Goal: Task Accomplishment & Management: Use online tool/utility

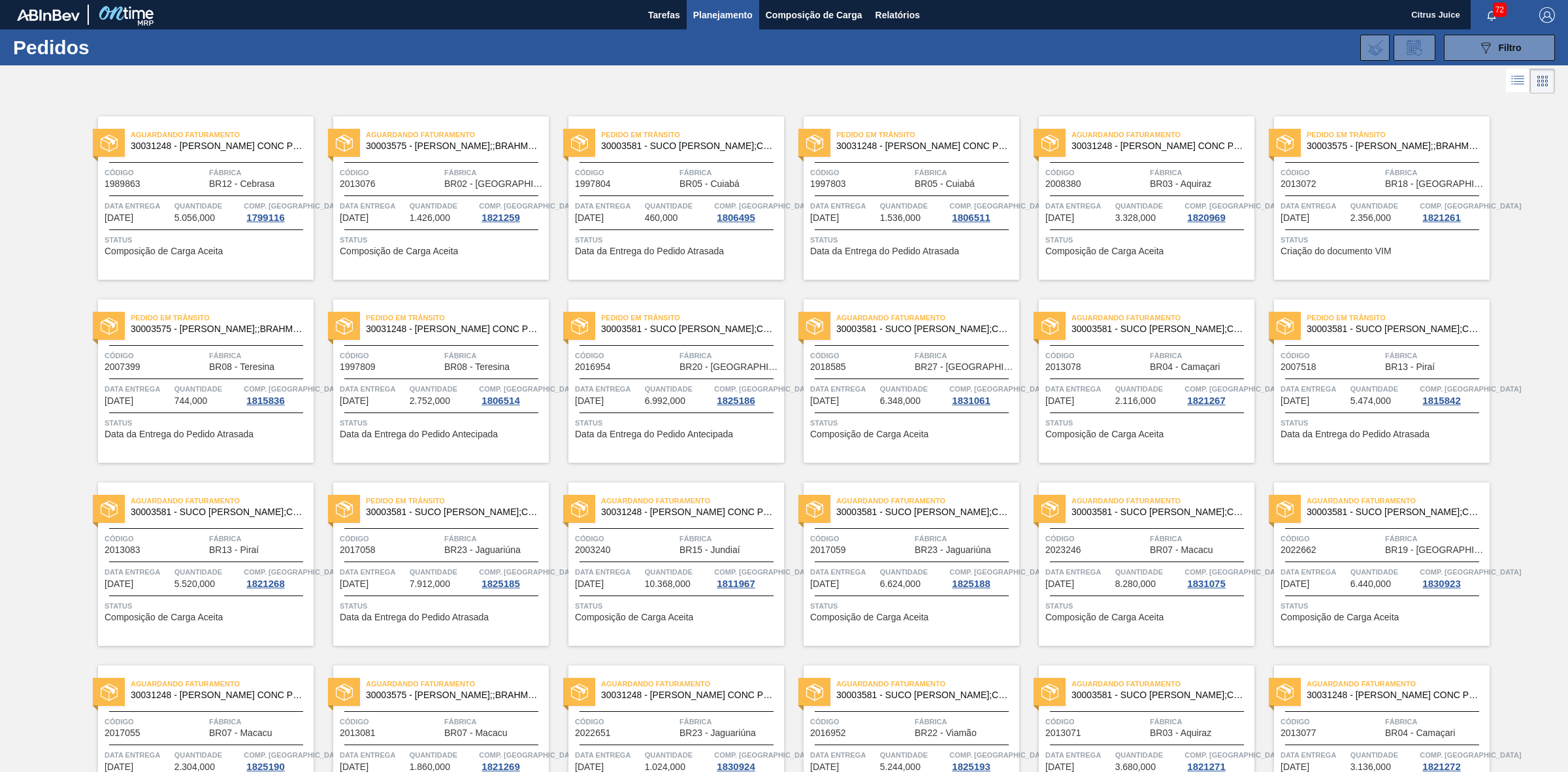
click at [737, 13] on span "Planejamento" at bounding box center [722, 15] width 59 height 16
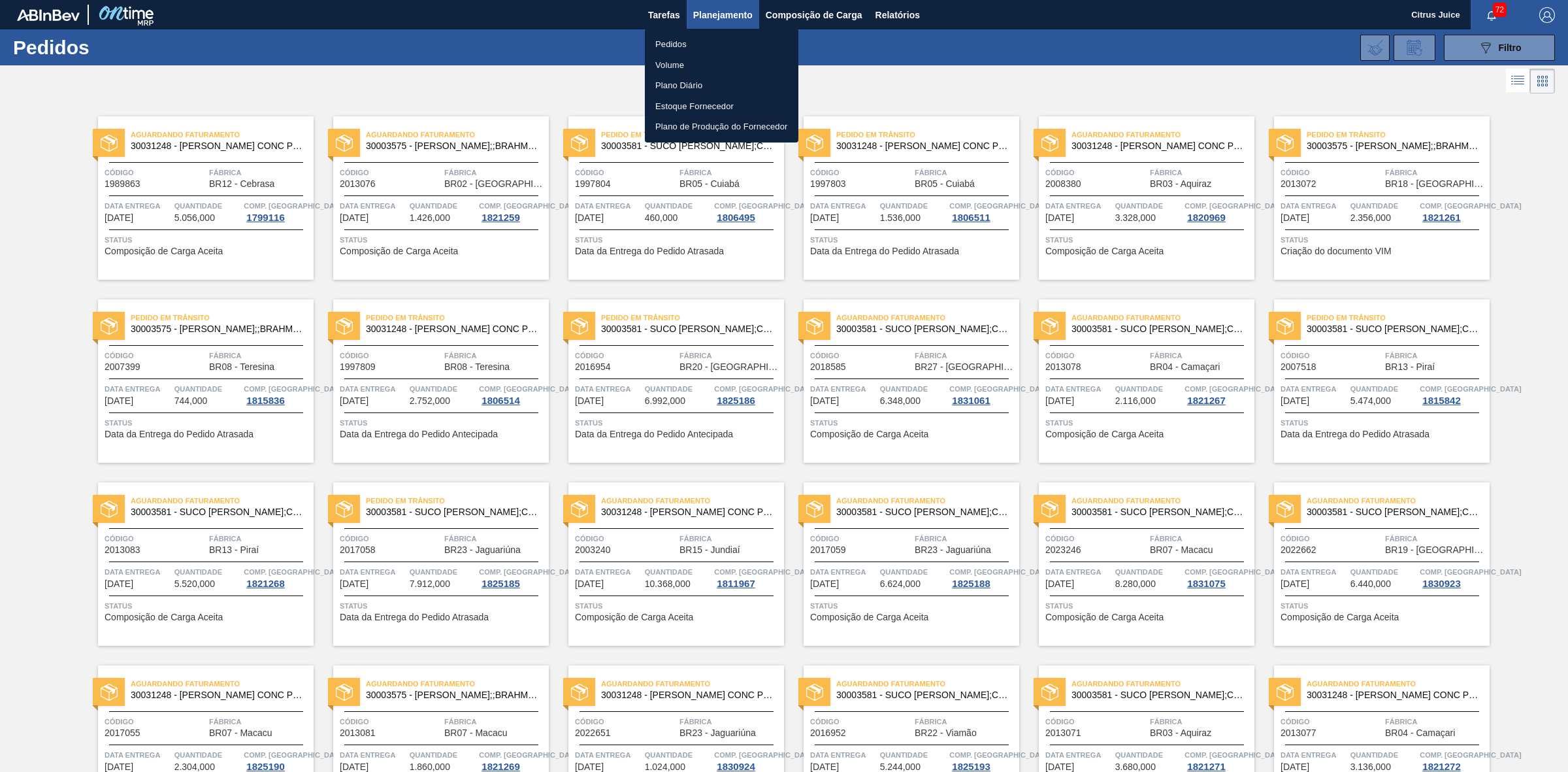
click at [798, 7] on div at bounding box center [784, 386] width 1568 height 772
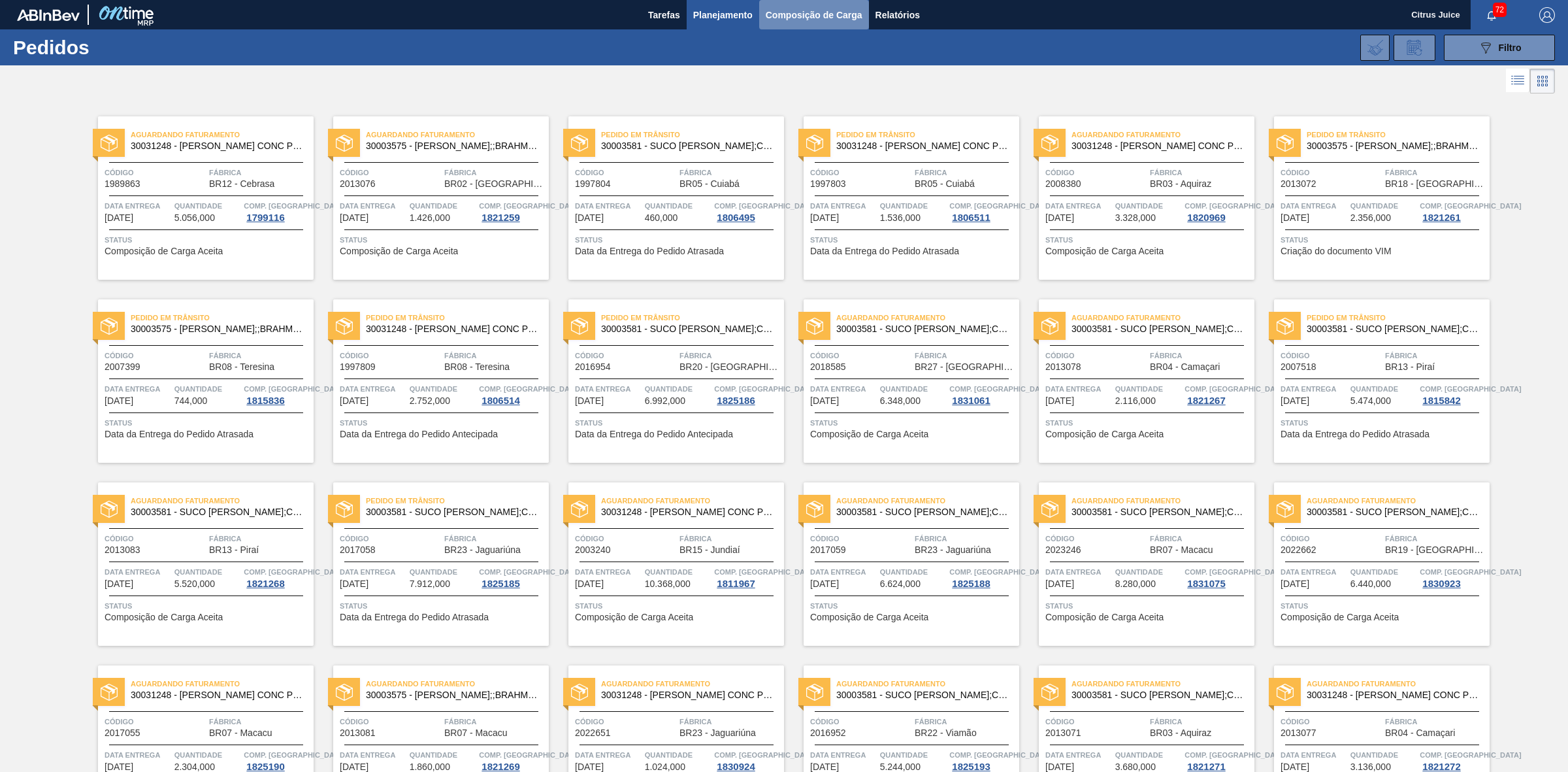
click at [790, 24] on button "Composição de Carga" at bounding box center [814, 14] width 110 height 29
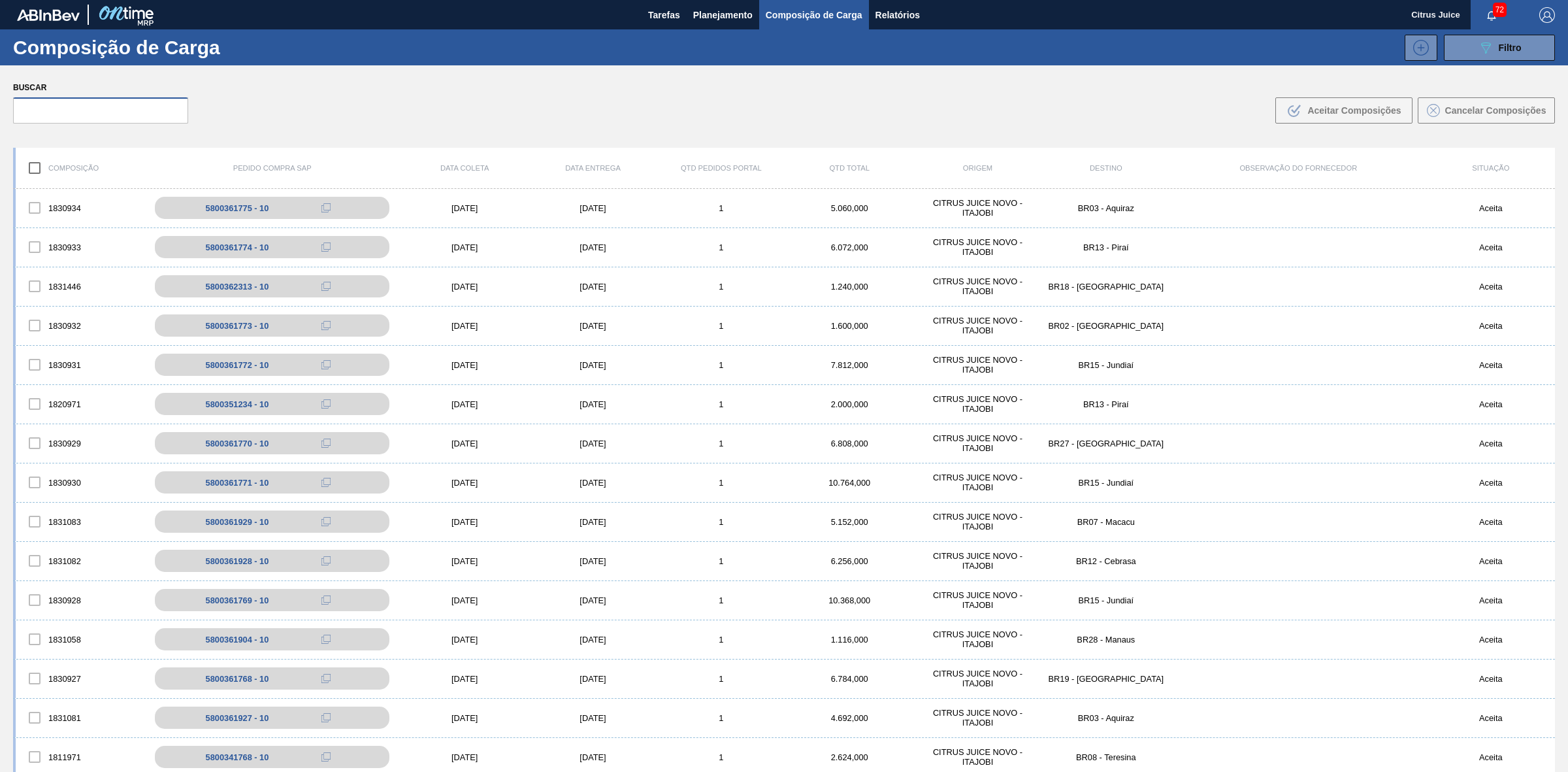
click at [74, 100] on input "text" at bounding box center [101, 110] width 175 height 26
paste input "5800361894"
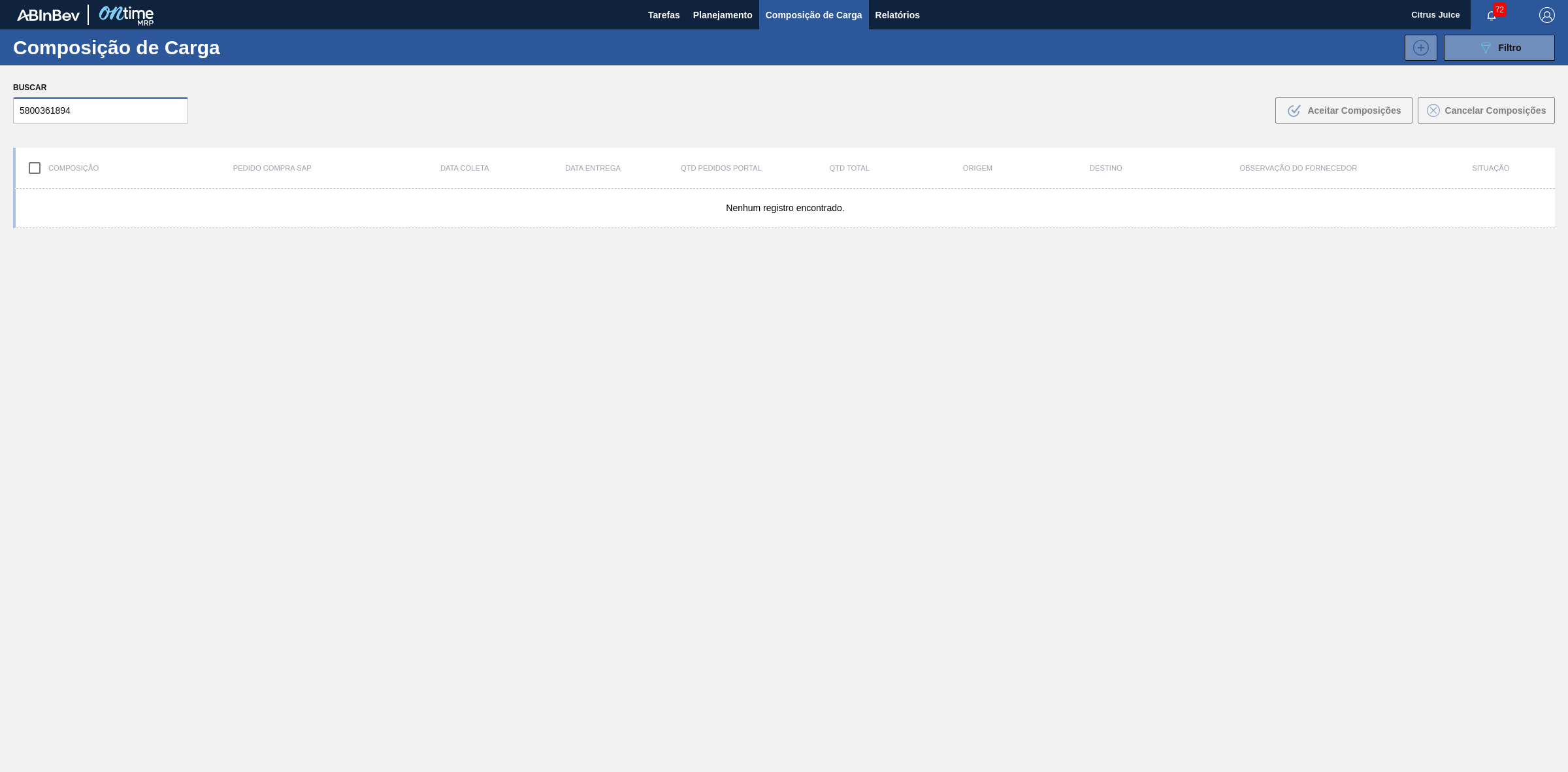
click at [72, 102] on input "5800361894" at bounding box center [101, 110] width 175 height 26
drag, startPoint x: 70, startPoint y: 105, endPoint x: -33, endPoint y: 129, distance: 105.8
click at [0, 0] on html "Tarefas Planejamento Composição de Carga Relatórios Citrus Juice 72 Marcar toda…" at bounding box center [784, 0] width 1568 height 0
paste input "7"
type input "5800361897"
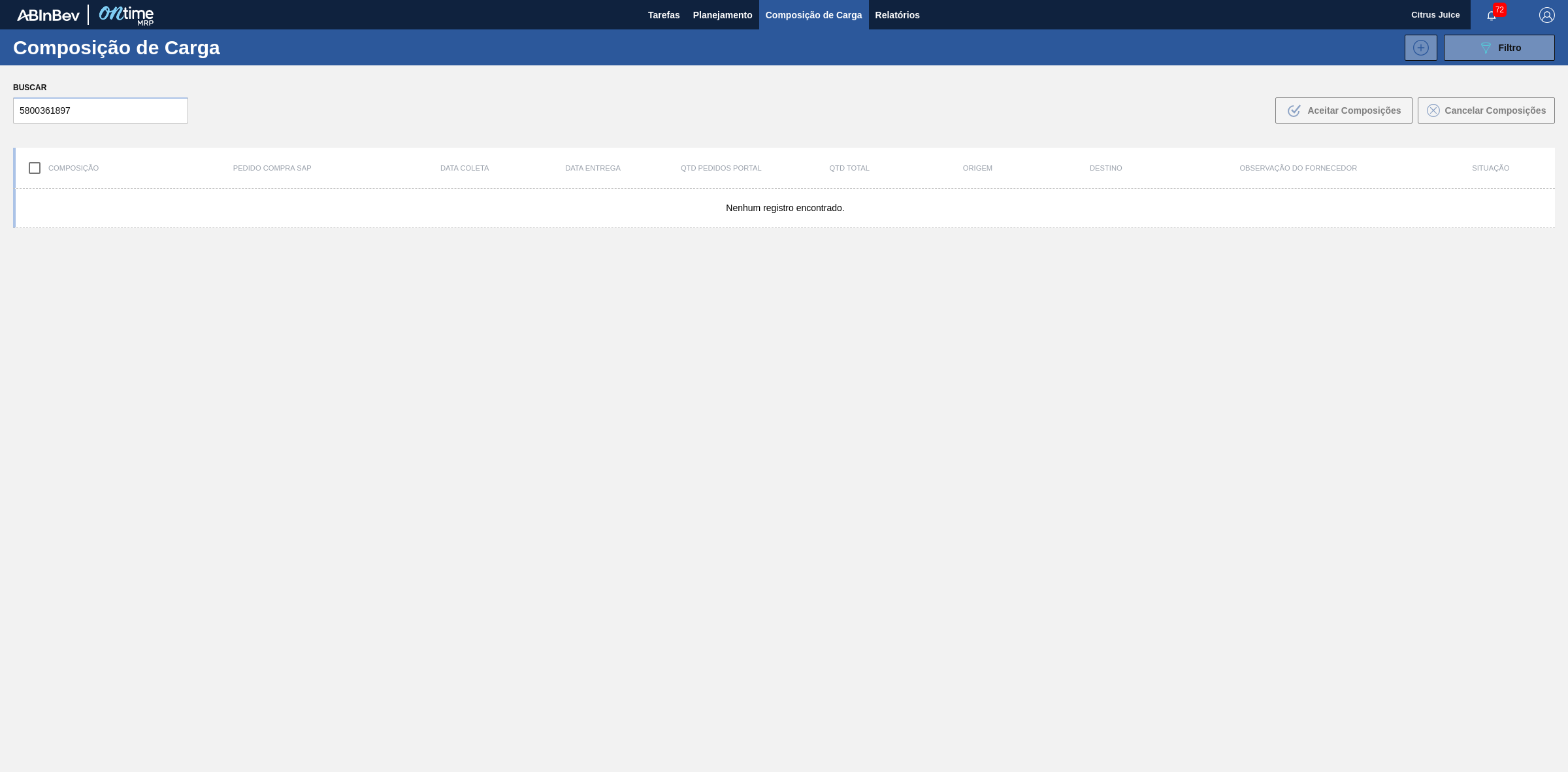
click at [709, 314] on div "Nenhum registro encontrado." at bounding box center [783, 511] width 1542 height 644
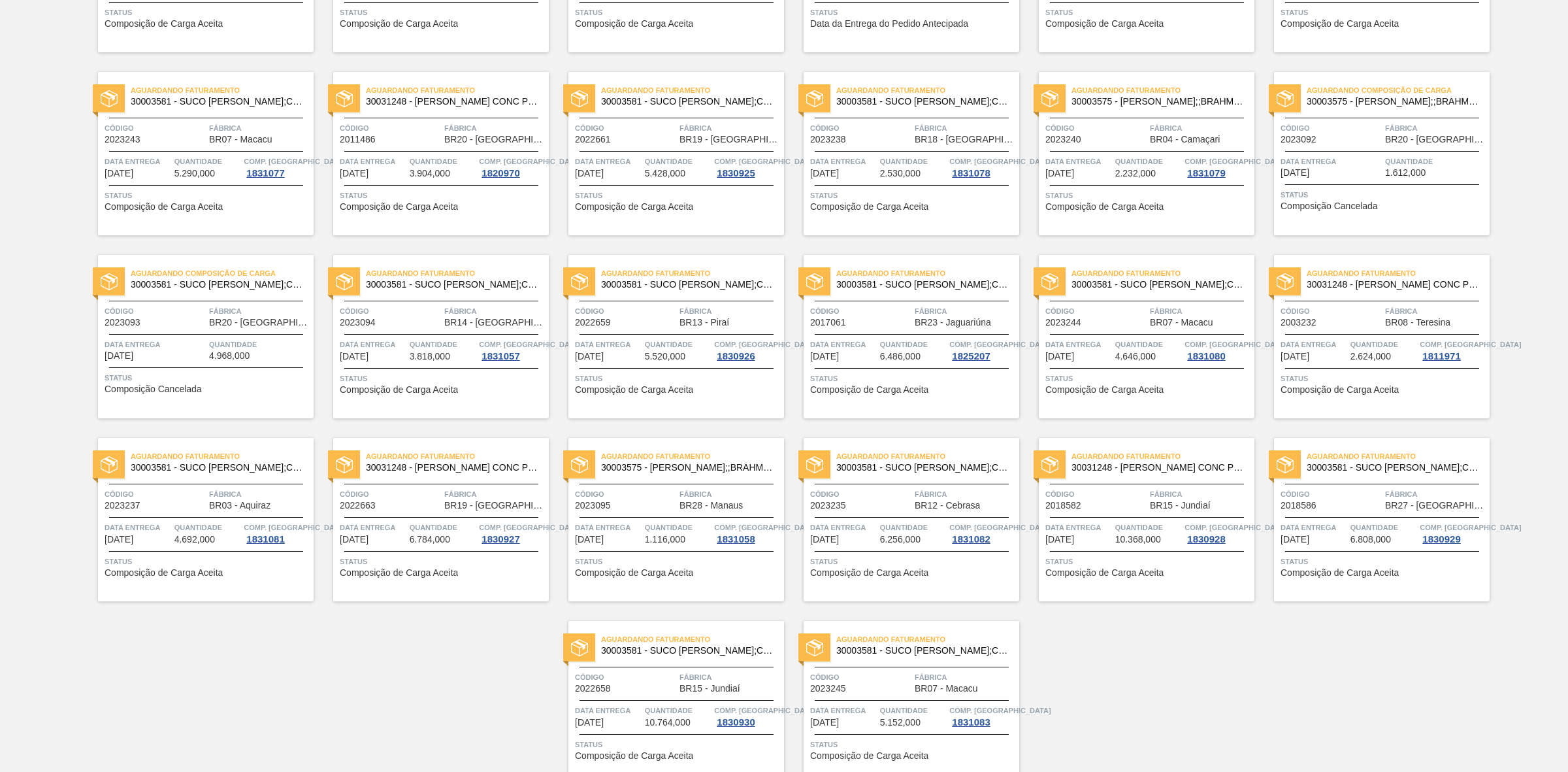
scroll to position [1020, 0]
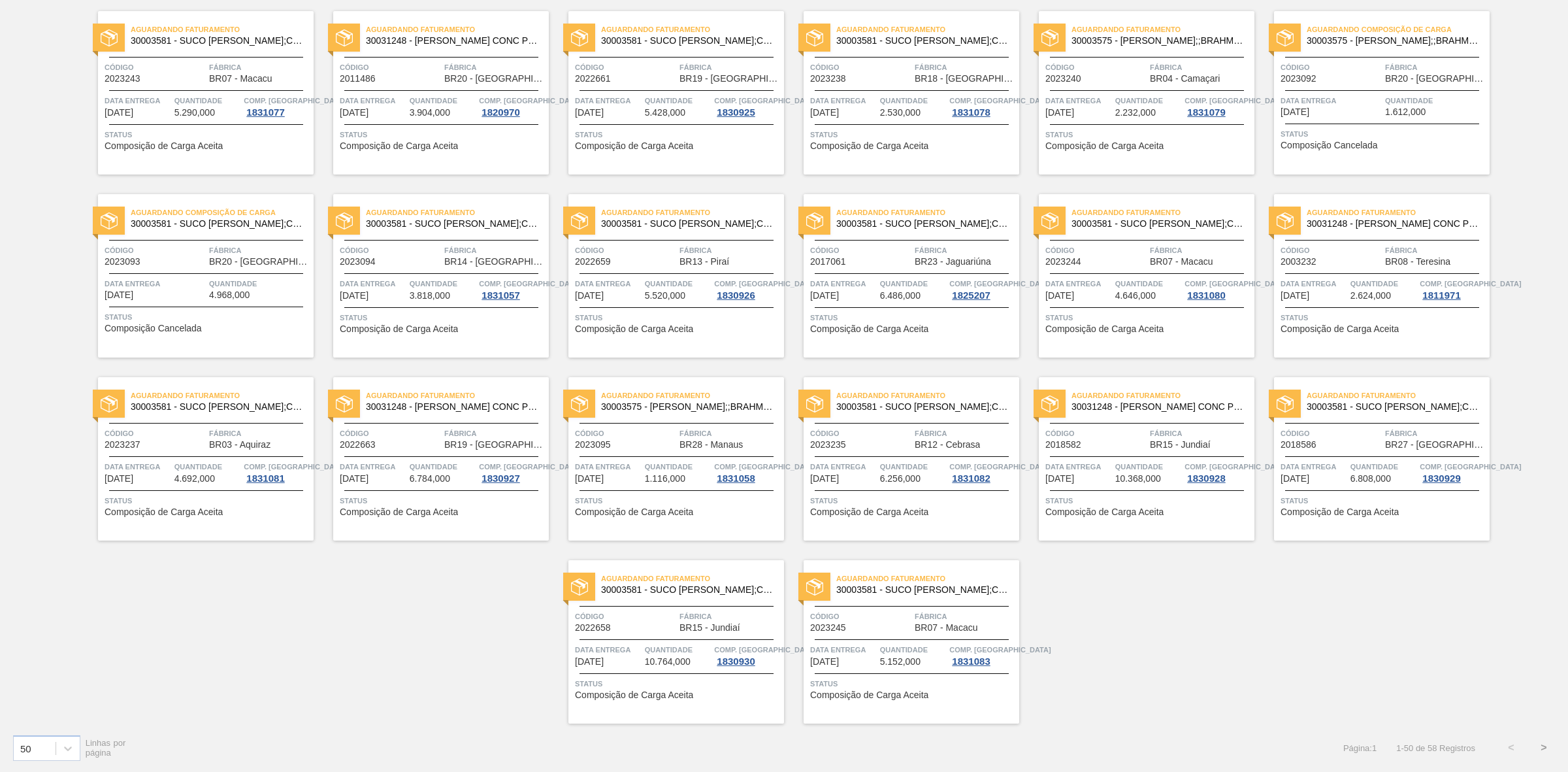
click at [1546, 749] on button ">" at bounding box center [1544, 748] width 33 height 33
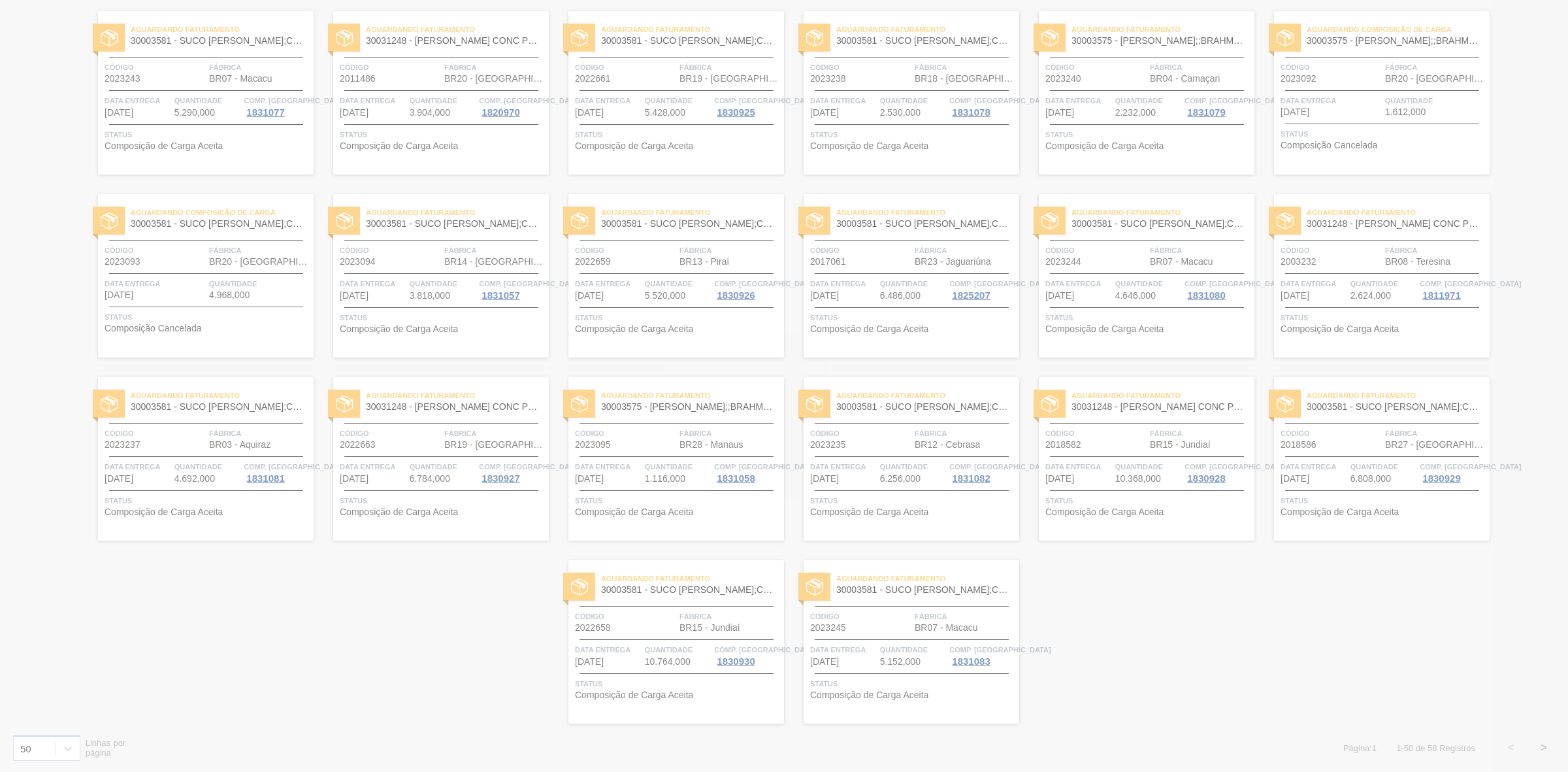
scroll to position [0, 0]
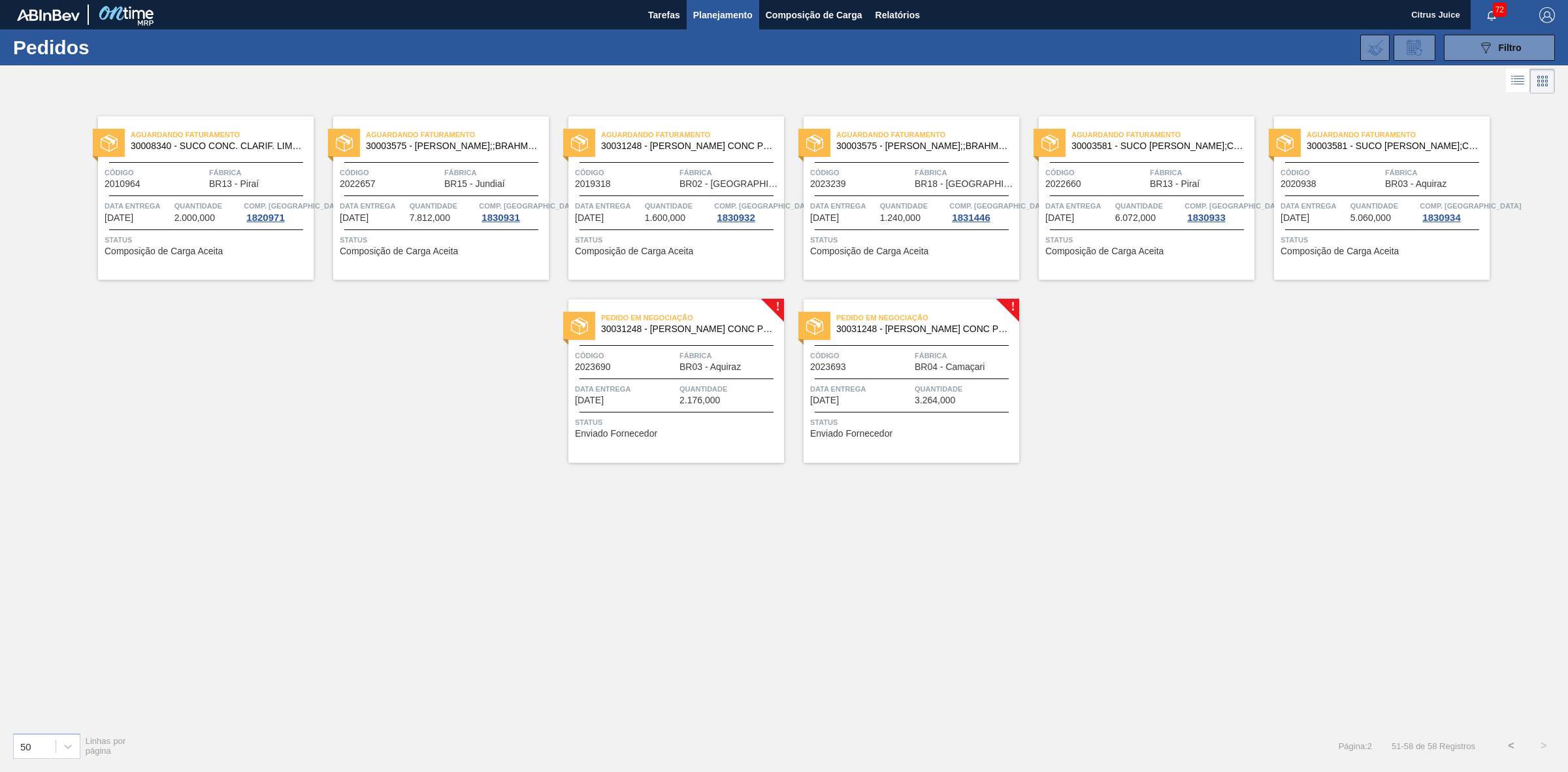
click at [730, 8] on span "Planejamento" at bounding box center [722, 15] width 59 height 16
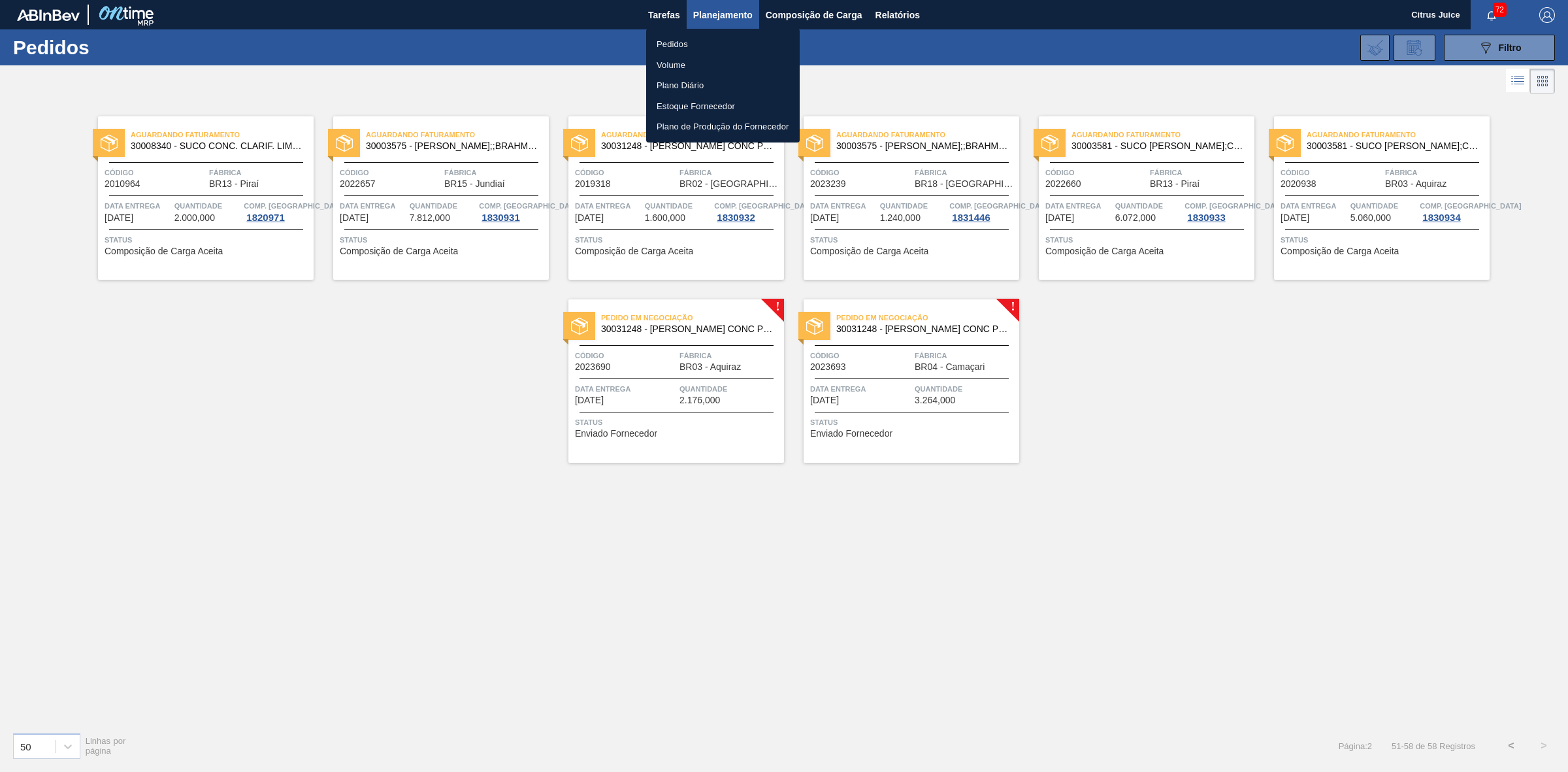
click at [713, 46] on li "Pedidos" at bounding box center [723, 44] width 154 height 21
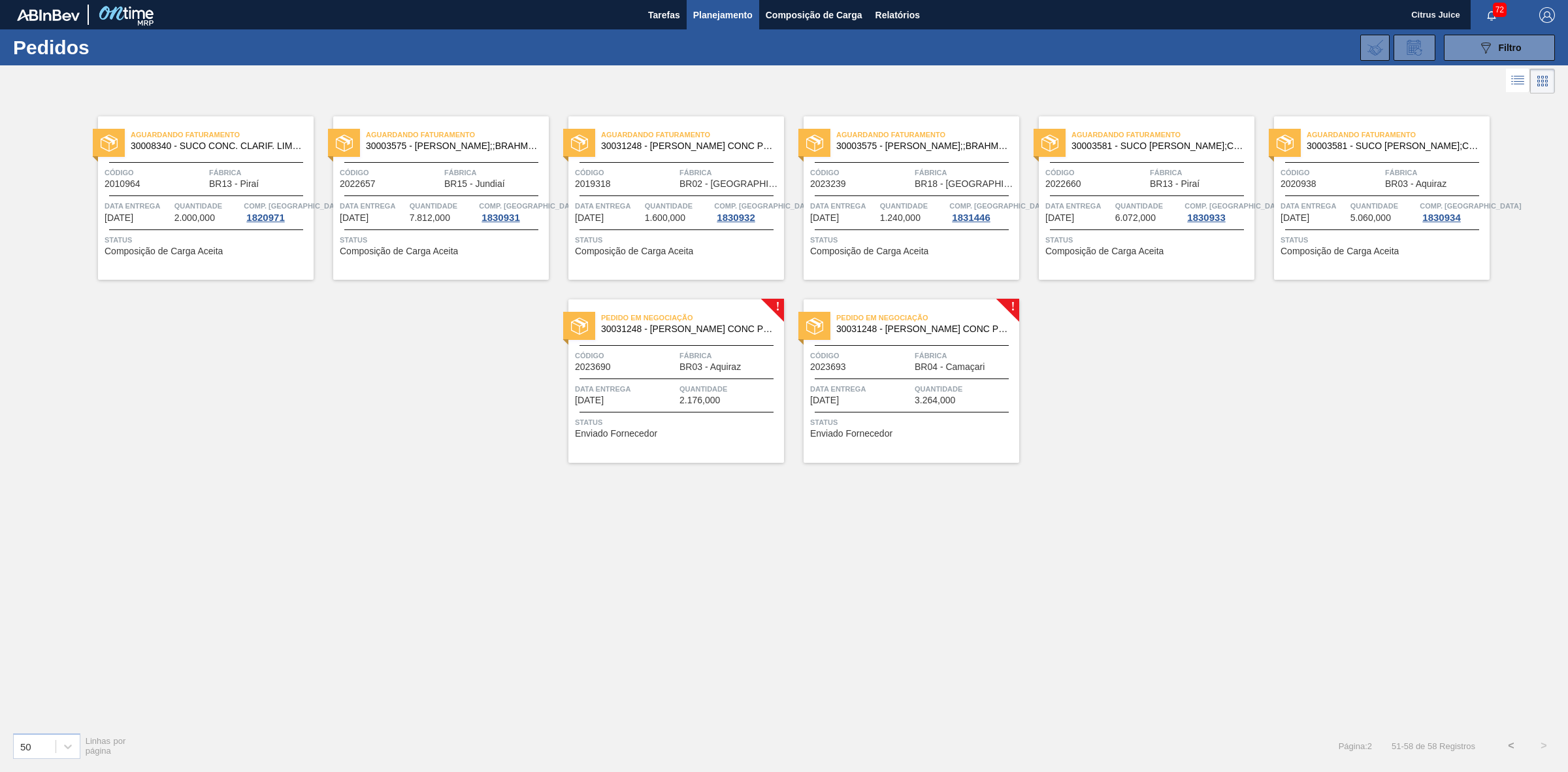
click at [719, 12] on span "Planejamento" at bounding box center [722, 15] width 59 height 16
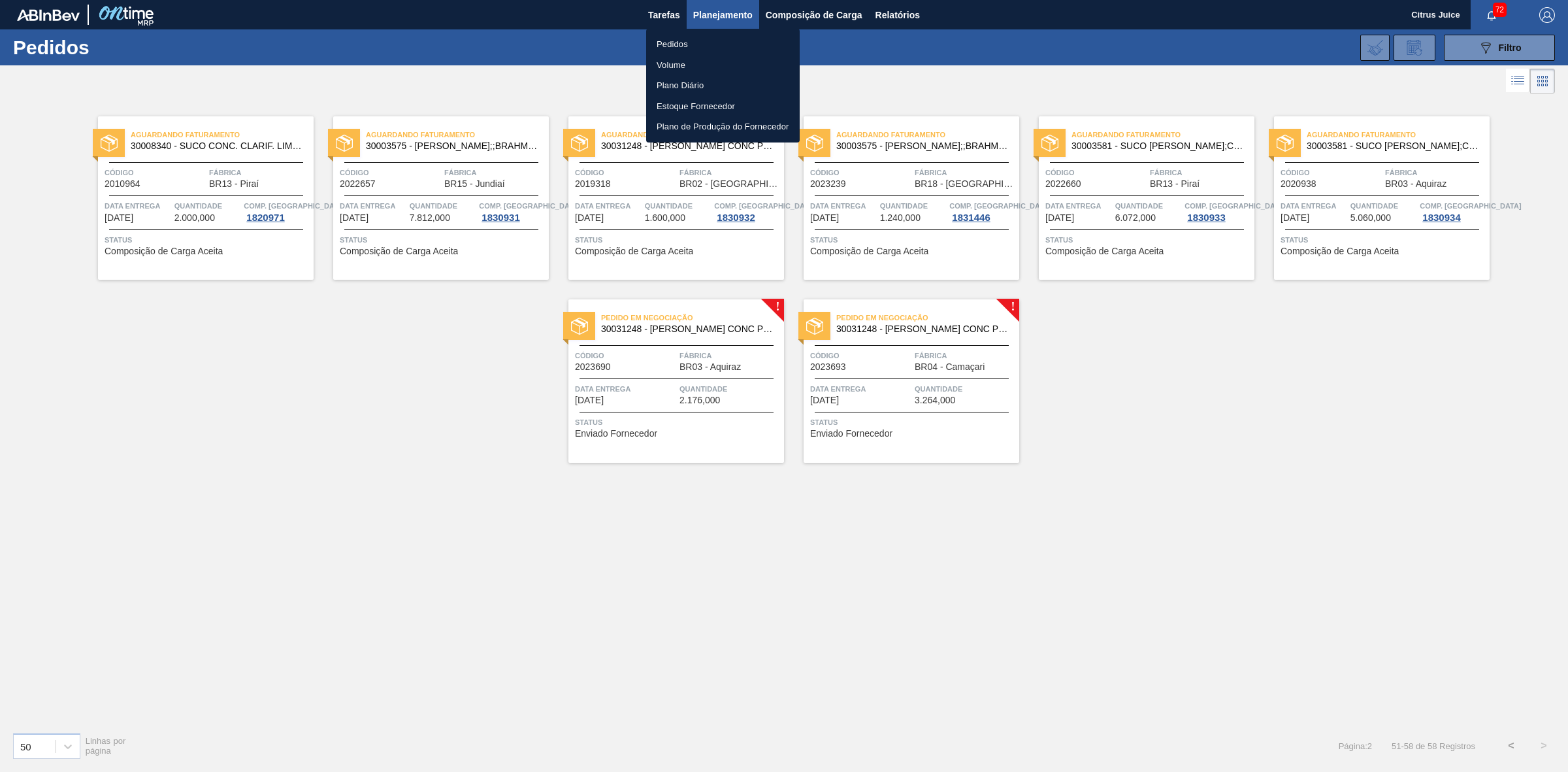
drag, startPoint x: 1375, startPoint y: 667, endPoint x: 1382, endPoint y: 697, distance: 30.8
click at [1375, 665] on div at bounding box center [784, 386] width 1568 height 772
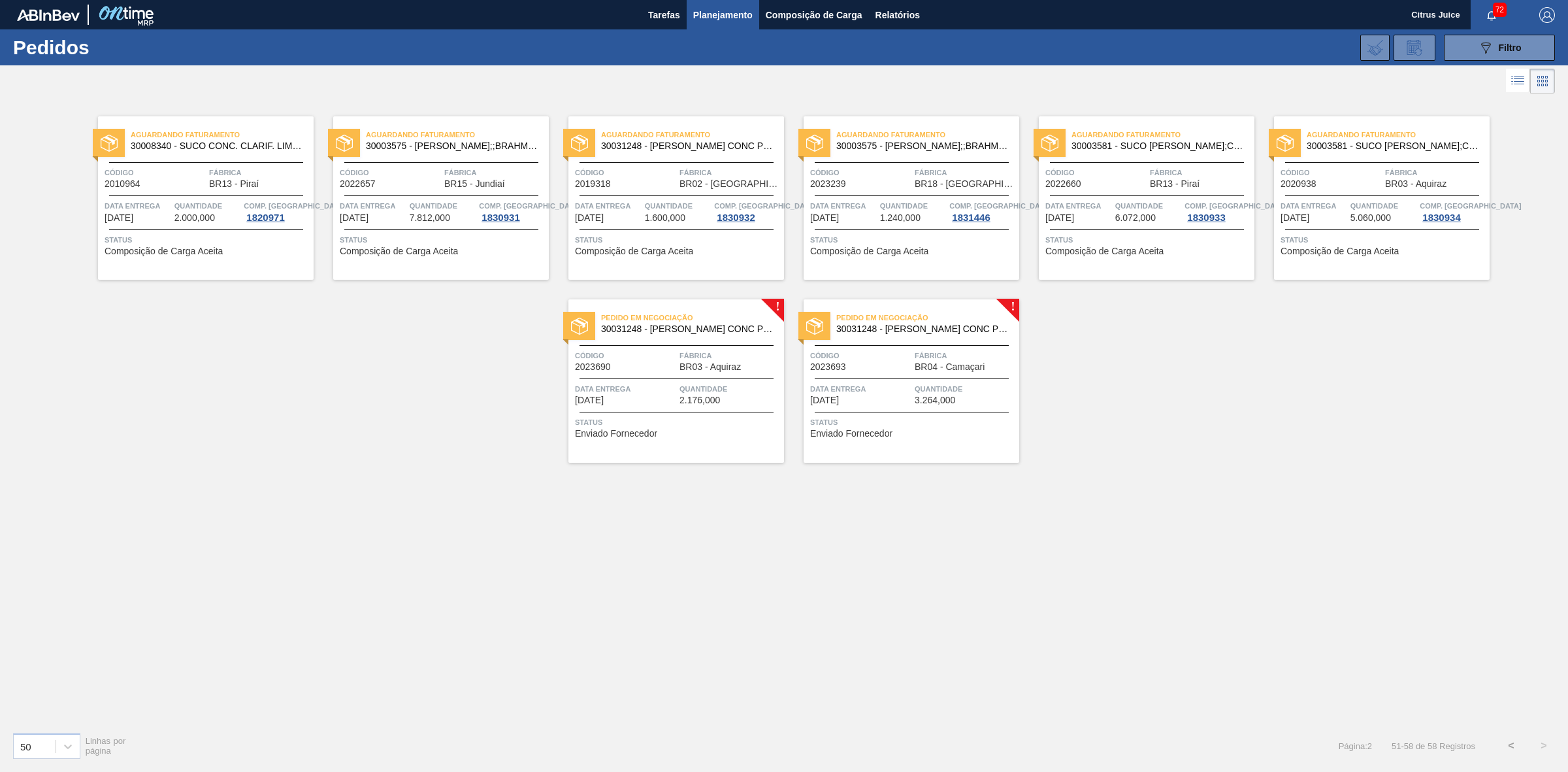
click at [1510, 750] on button "<" at bounding box center [1511, 745] width 33 height 33
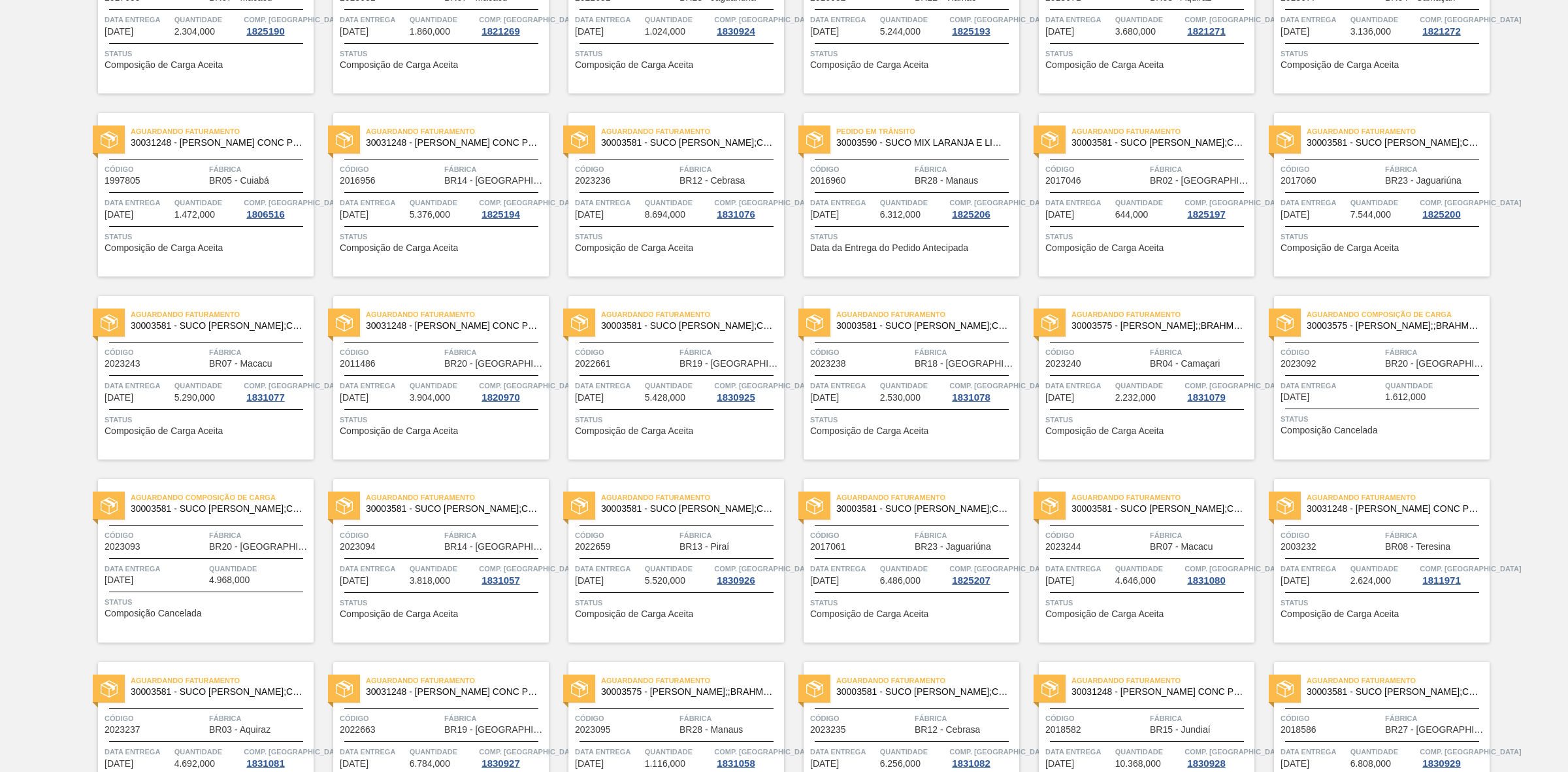
scroll to position [1020, 0]
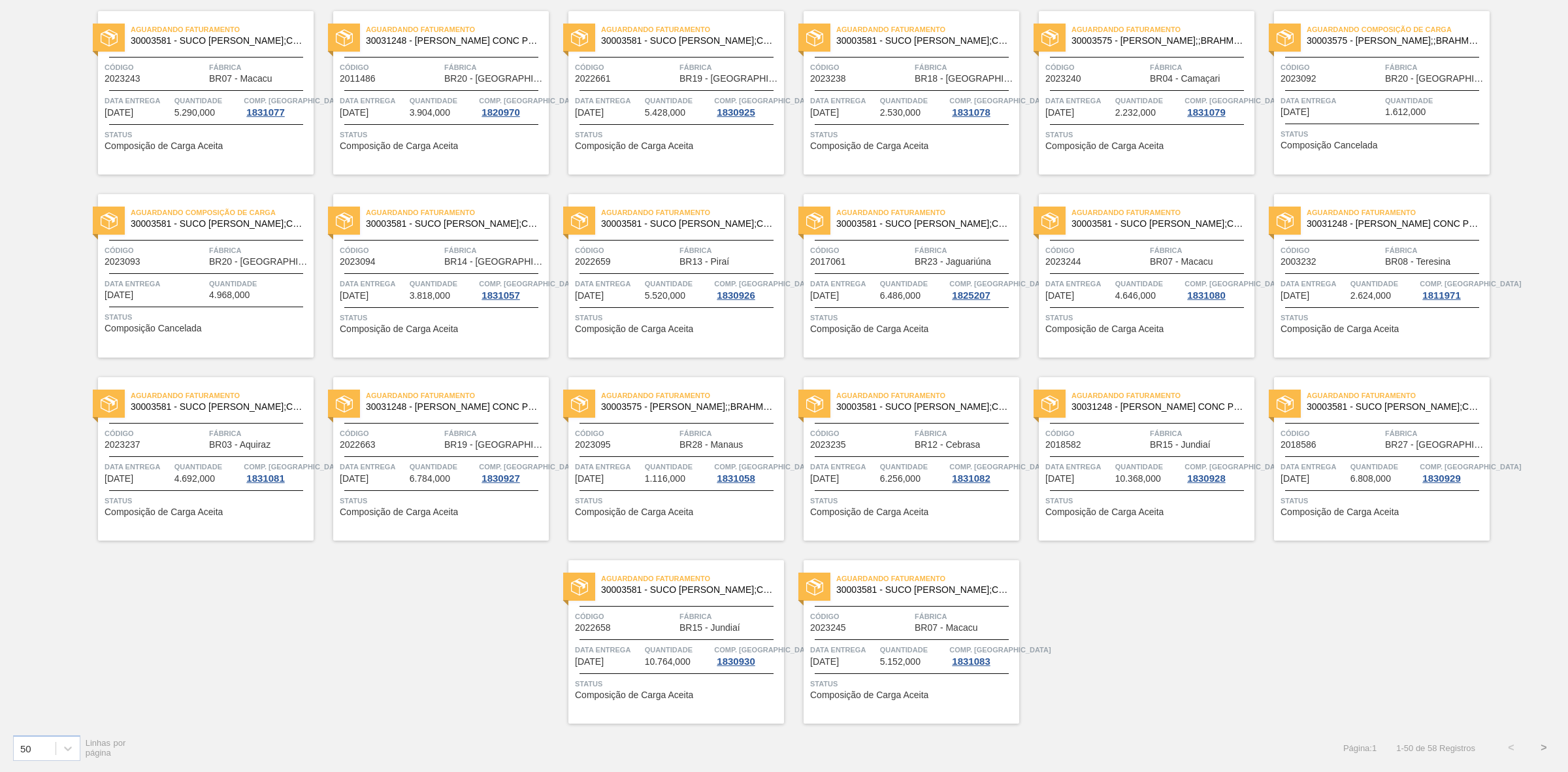
click at [380, 148] on span "Composição de Carga Aceita" at bounding box center [399, 146] width 118 height 10
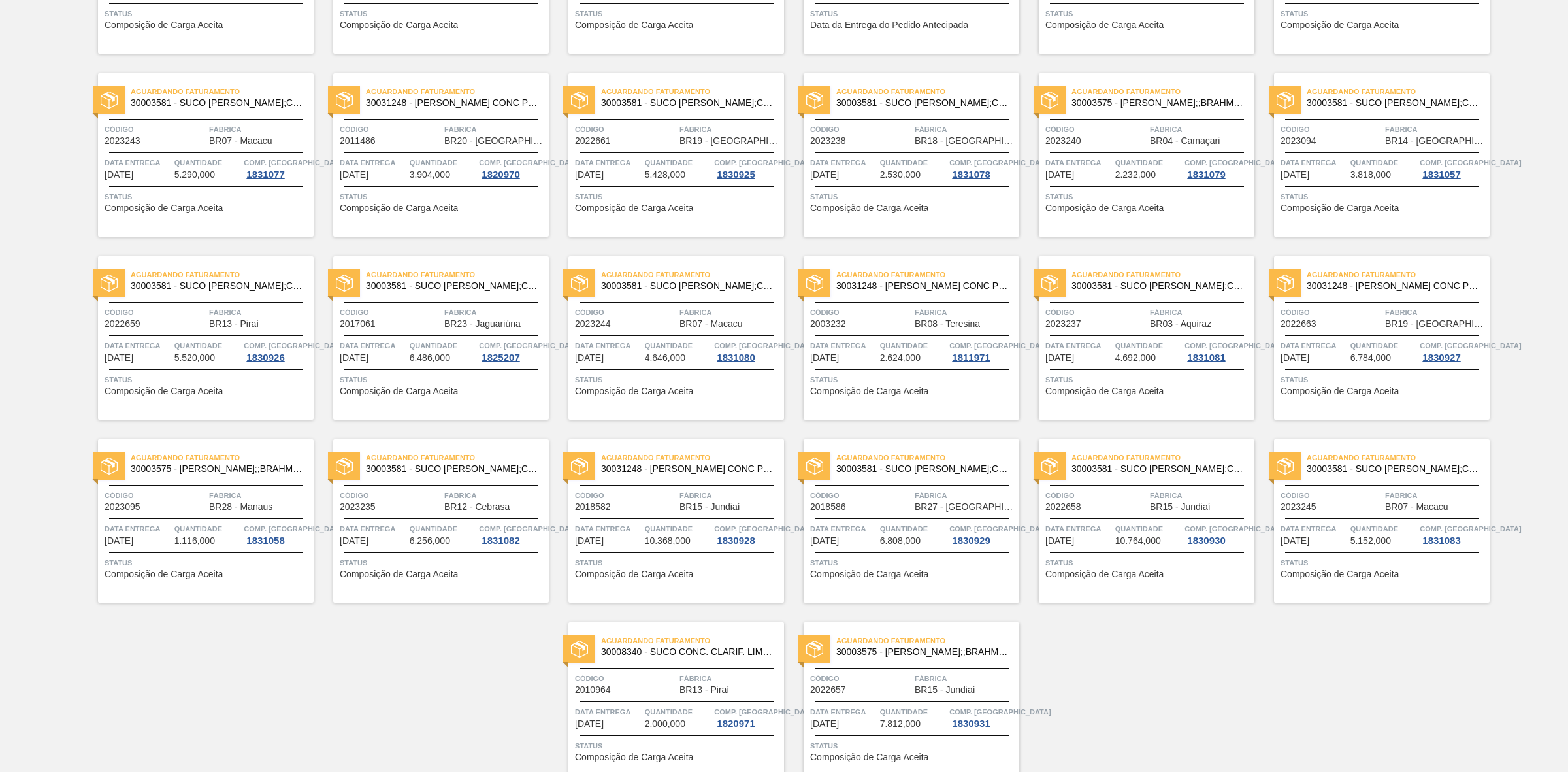
scroll to position [1020, 0]
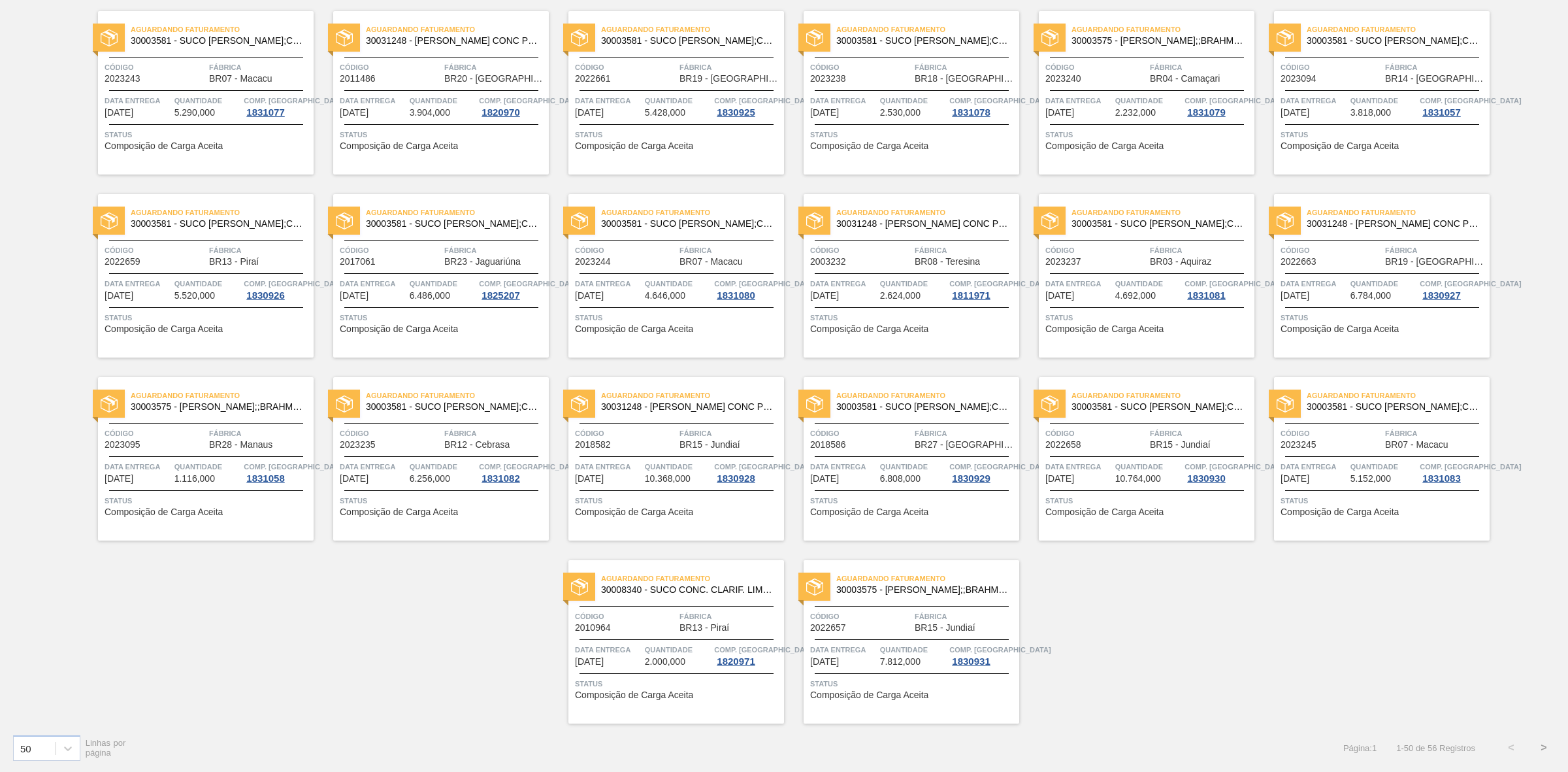
drag, startPoint x: 1544, startPoint y: 750, endPoint x: 1530, endPoint y: 745, distance: 14.9
click at [1536, 748] on button ">" at bounding box center [1544, 748] width 33 height 33
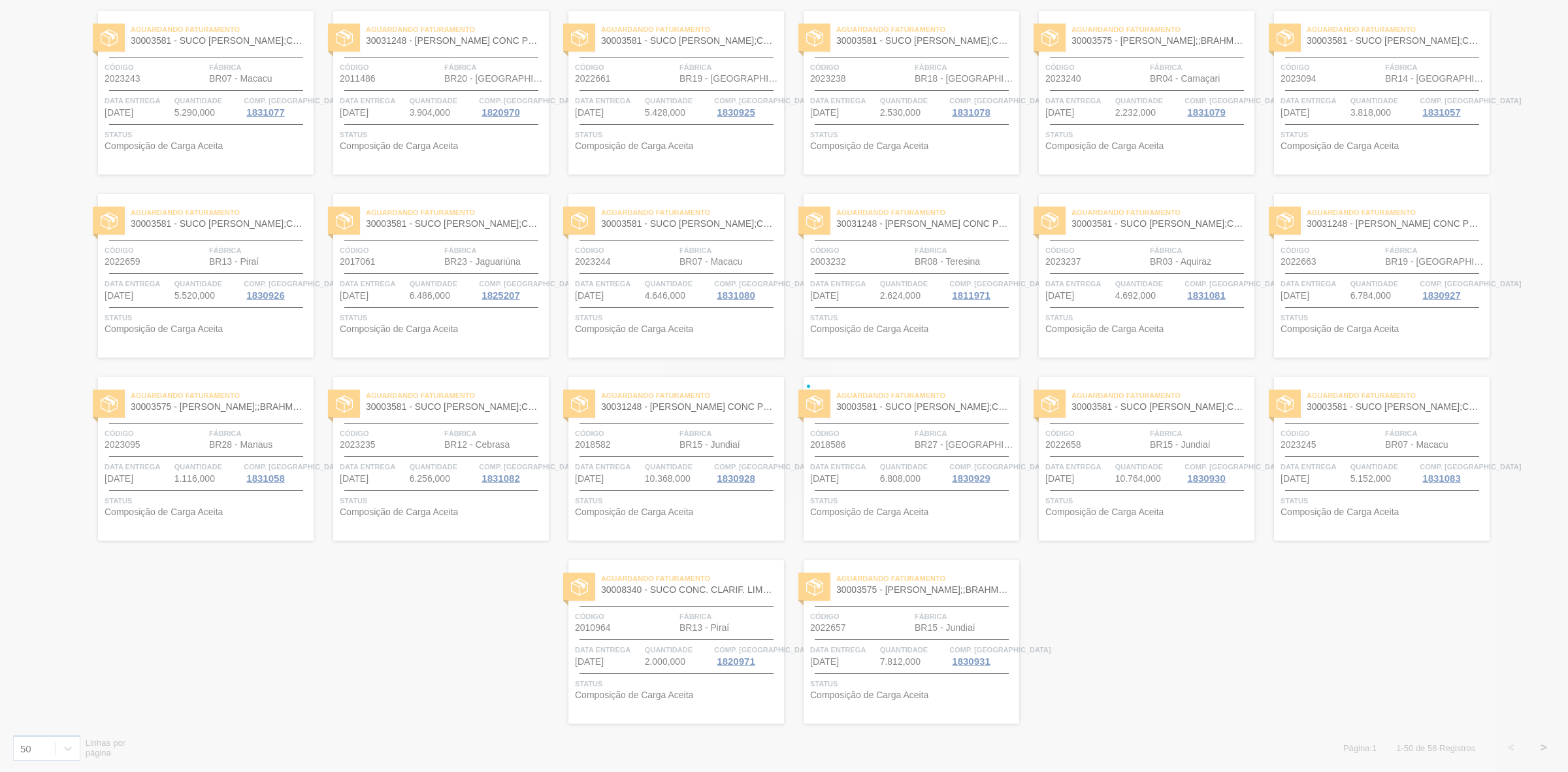
scroll to position [0, 0]
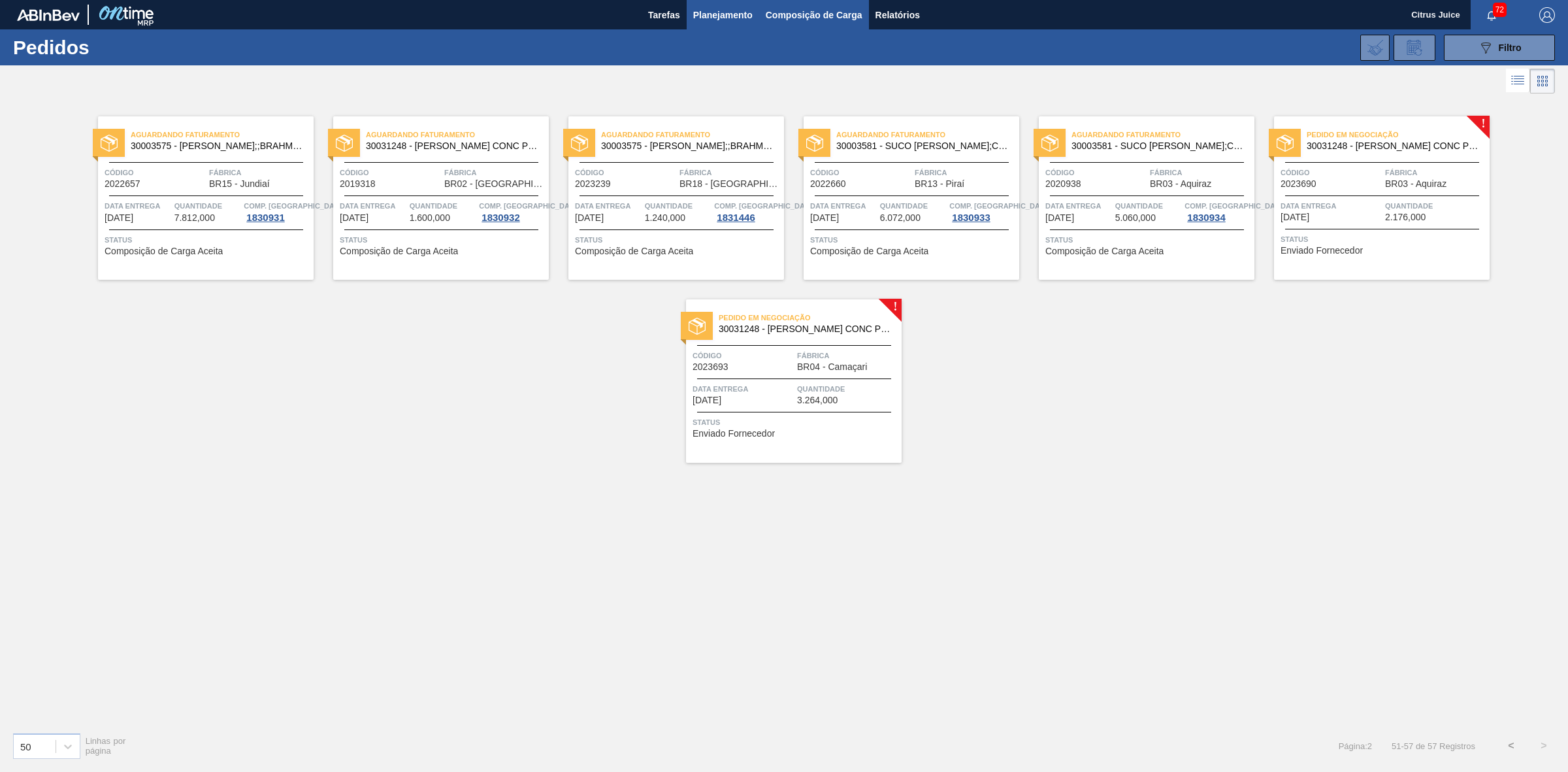
click at [837, 16] on span "Composição de Carga" at bounding box center [814, 15] width 96 height 16
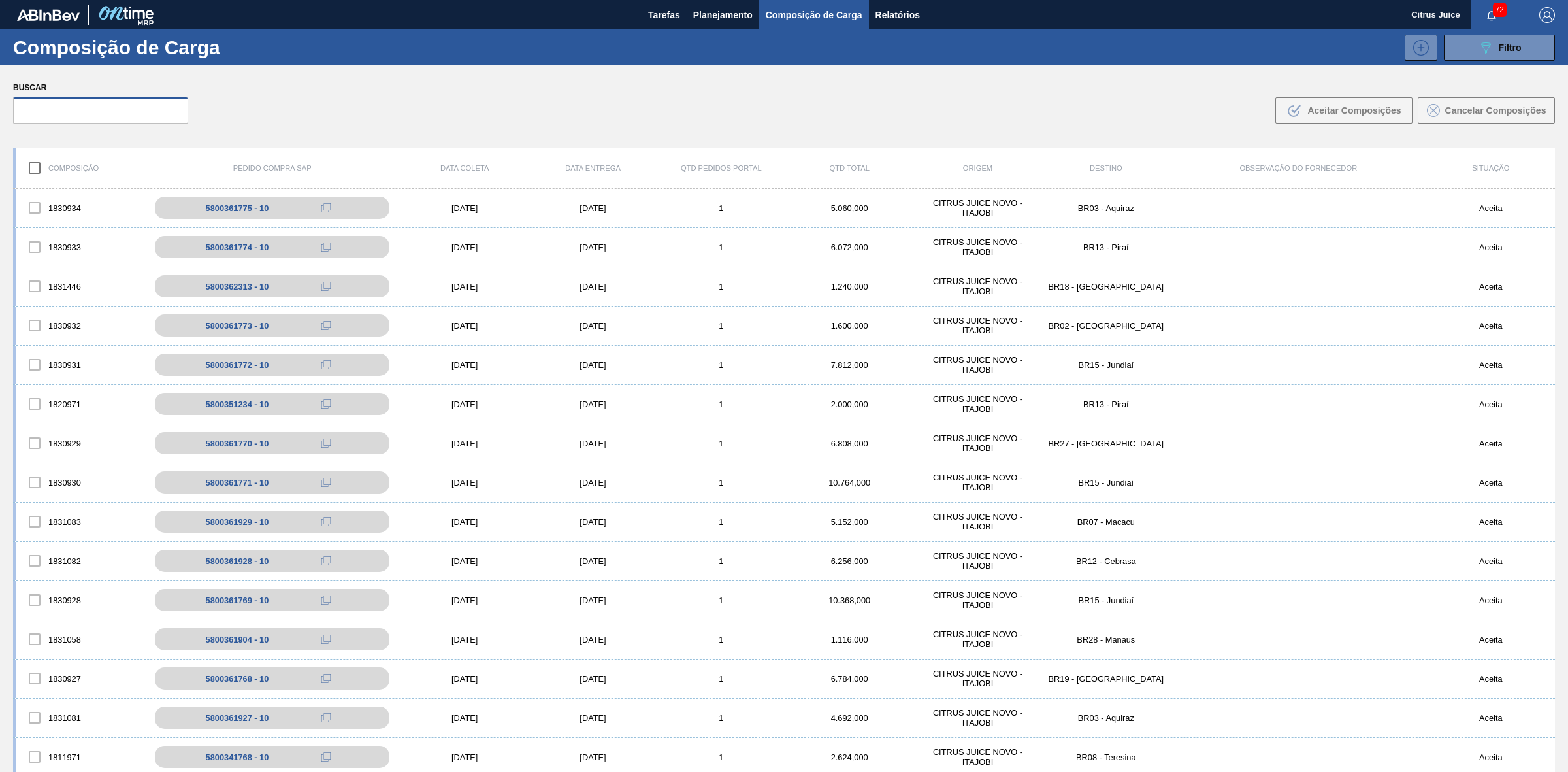
click at [98, 110] on input "text" at bounding box center [101, 110] width 175 height 26
paste input "5800328739"
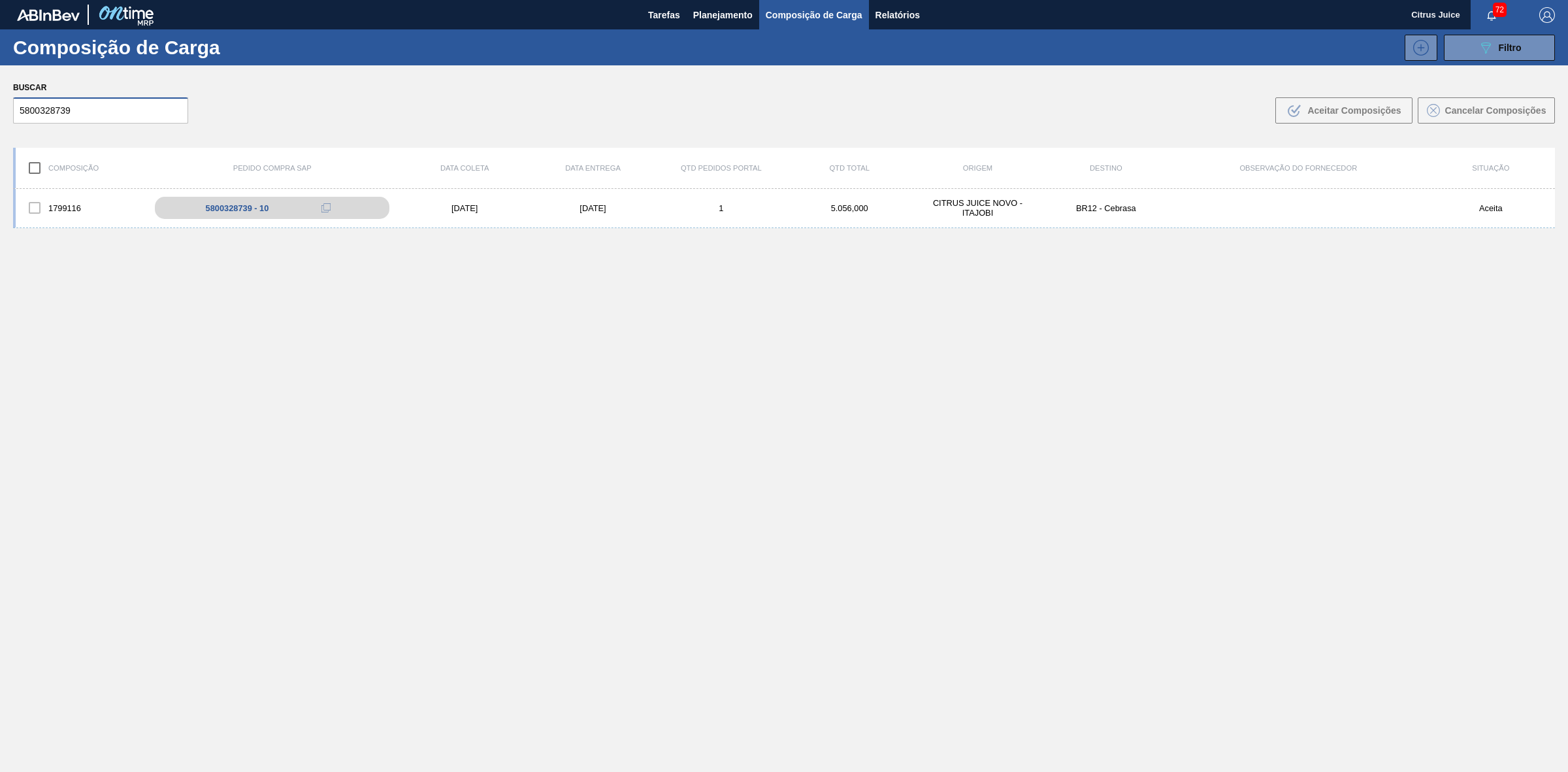
drag, startPoint x: 100, startPoint y: 101, endPoint x: 93, endPoint y: 115, distance: 15.7
click at [99, 102] on input "5800328739" at bounding box center [101, 110] width 175 height 26
drag, startPoint x: 43, startPoint y: 118, endPoint x: 3, endPoint y: 118, distance: 40.0
click at [3, 118] on div "Buscar 5800328739 .b{fill:var(--color-action-default)} Aceitar Composições Canc…" at bounding box center [784, 101] width 1568 height 71
paste input "51232"
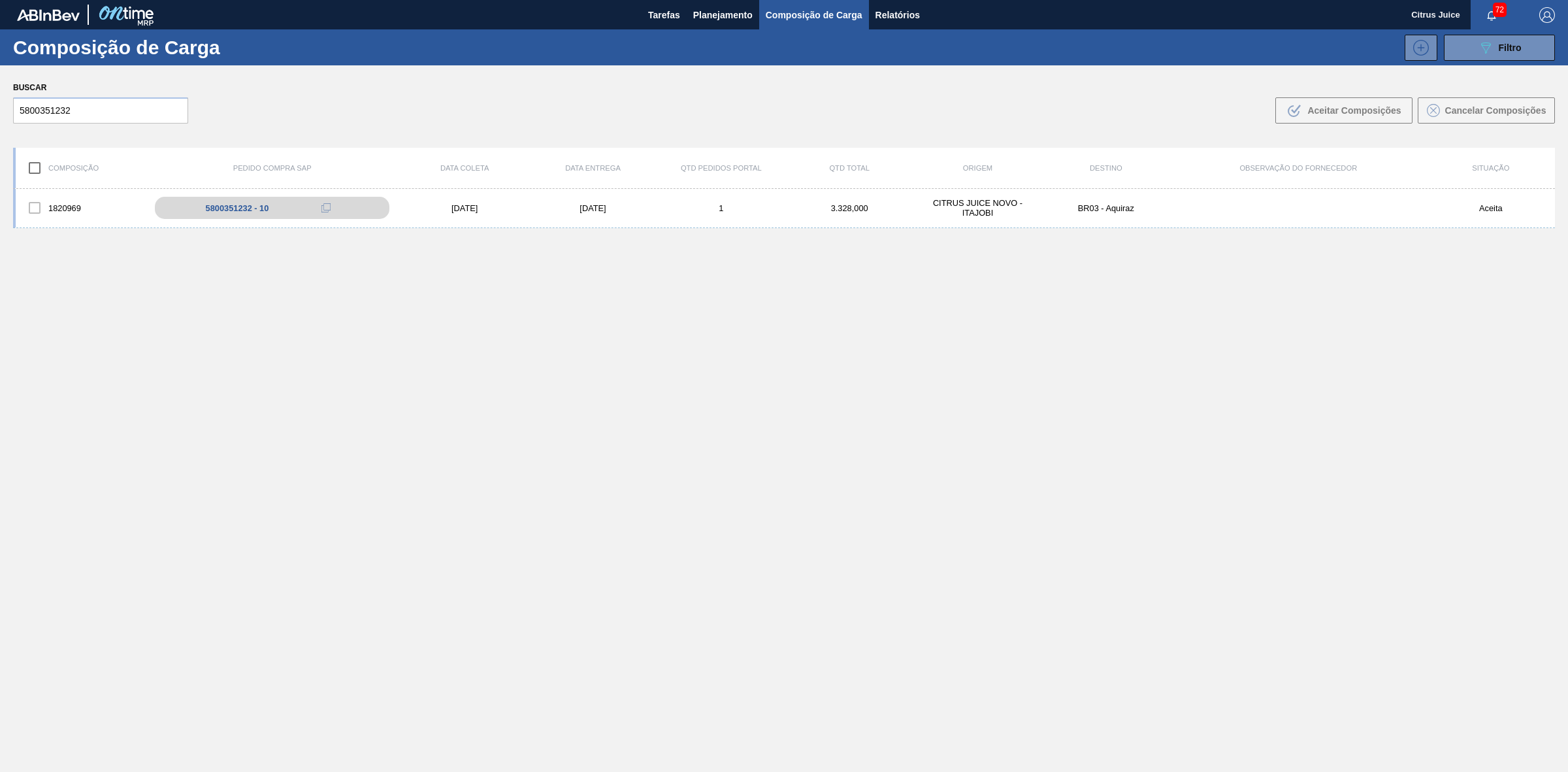
click at [53, 128] on div "Buscar 5800351232 .b{fill:var(--color-action-default)} Aceitar Composições Canc…" at bounding box center [784, 101] width 1568 height 71
click at [79, 105] on input "5800351232" at bounding box center [101, 110] width 175 height 26
click at [78, 105] on input "5800351232" at bounding box center [101, 110] width 175 height 26
paste input "528"
click at [124, 106] on input "5800351528" at bounding box center [101, 110] width 175 height 26
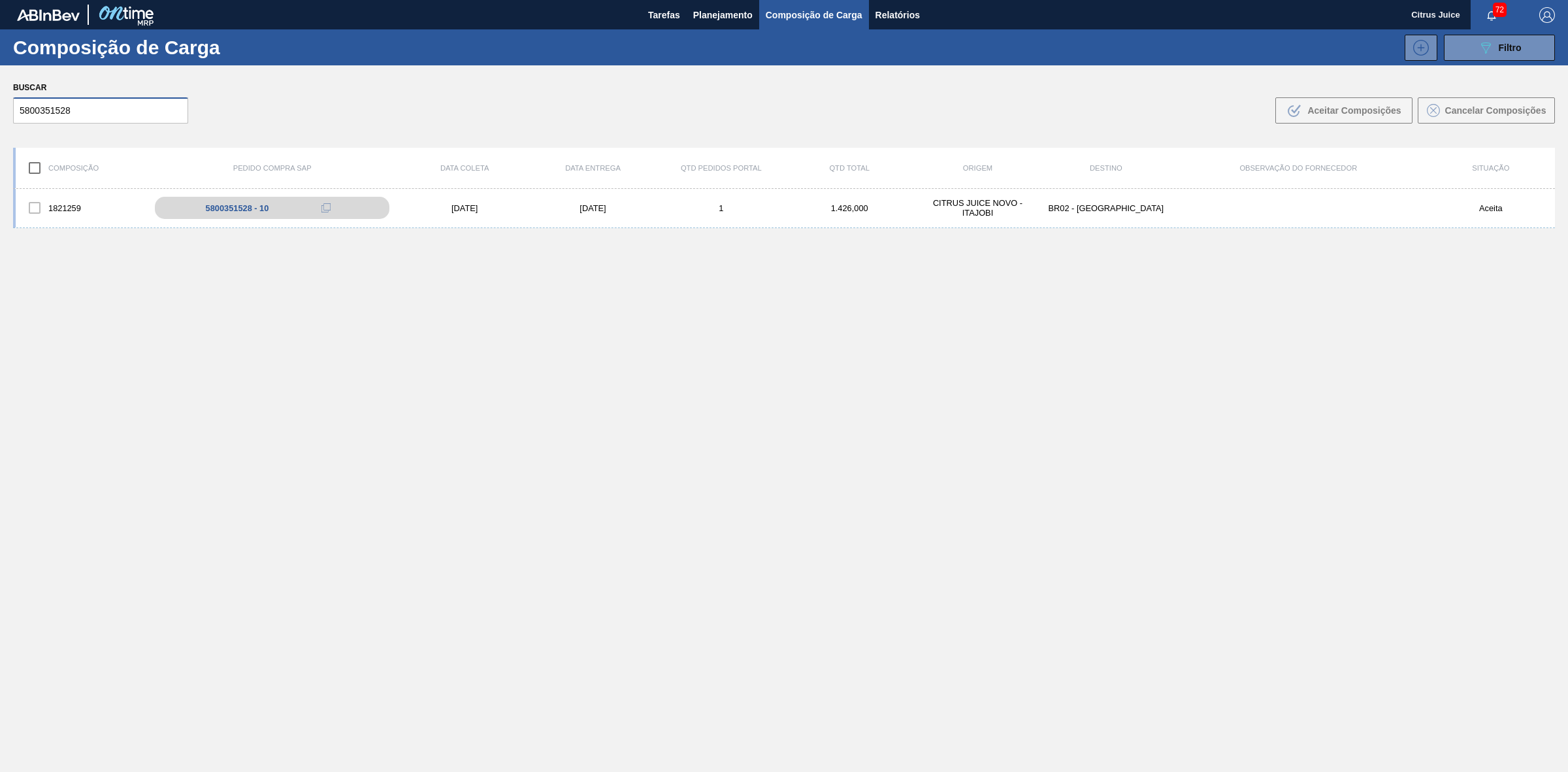
click at [124, 106] on input "5800351528" at bounding box center [101, 110] width 175 height 26
paste input "45735"
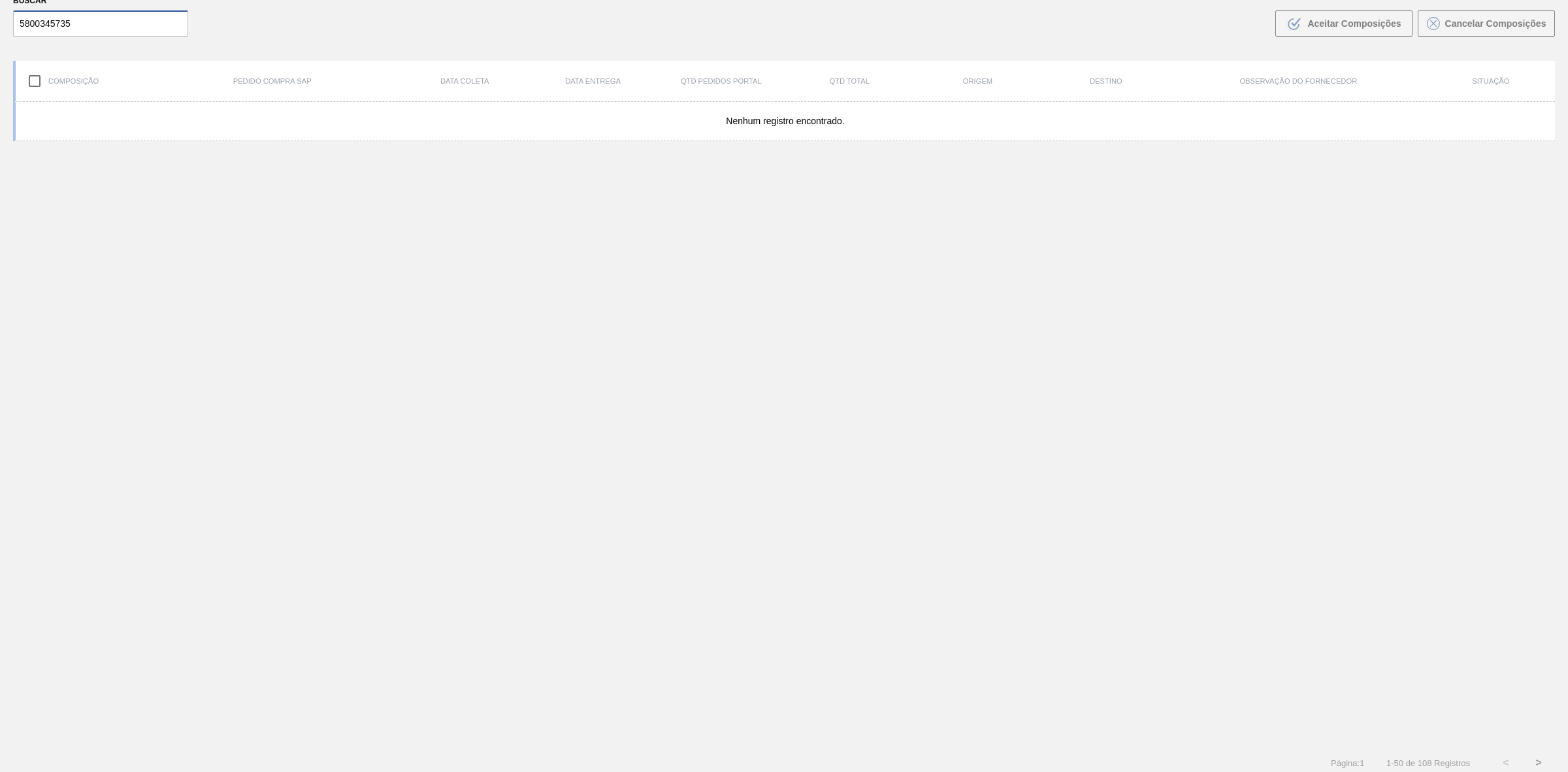
scroll to position [93, 0]
click at [1537, 758] on button ">" at bounding box center [1538, 756] width 33 height 33
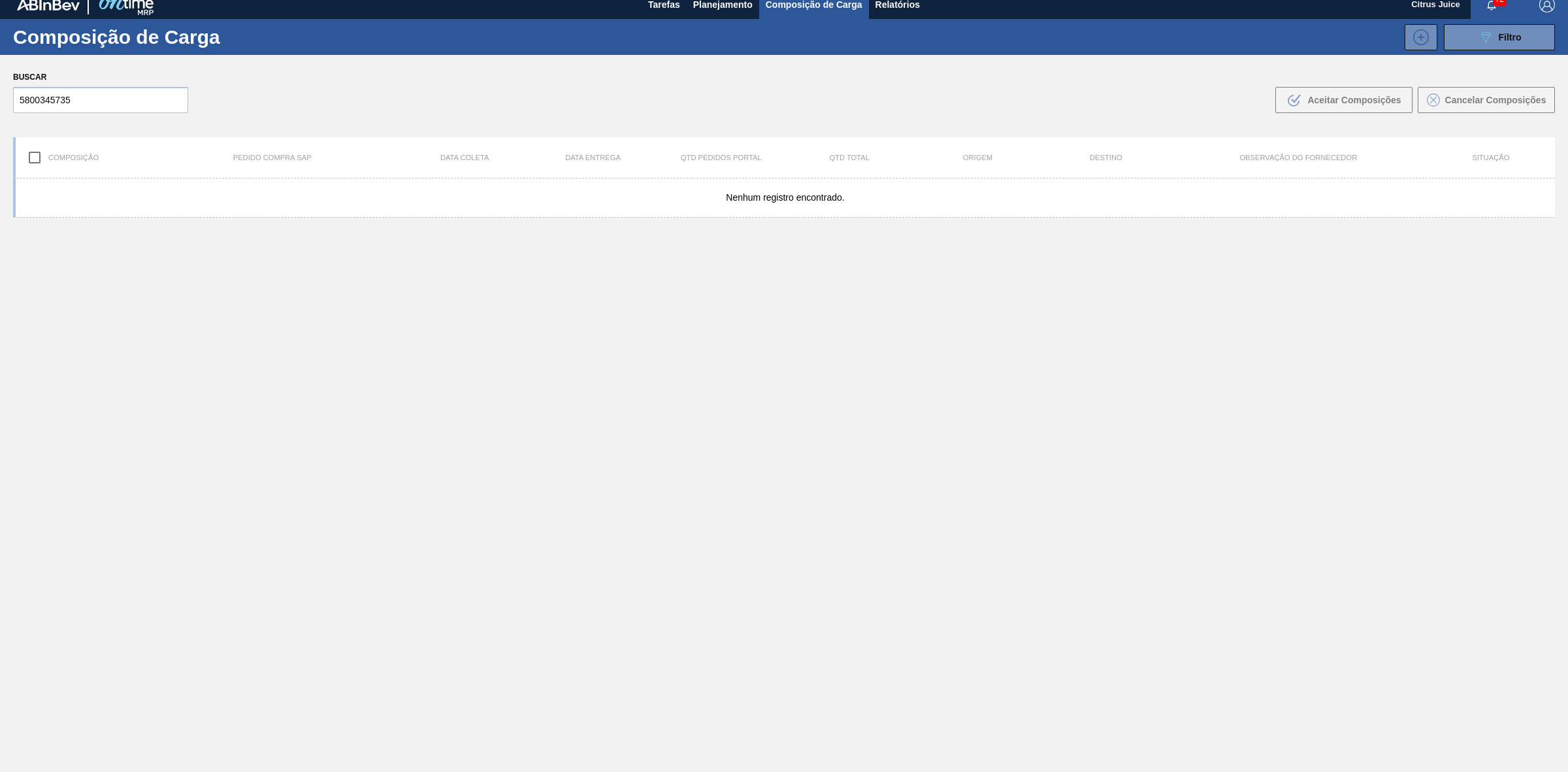
scroll to position [0, 0]
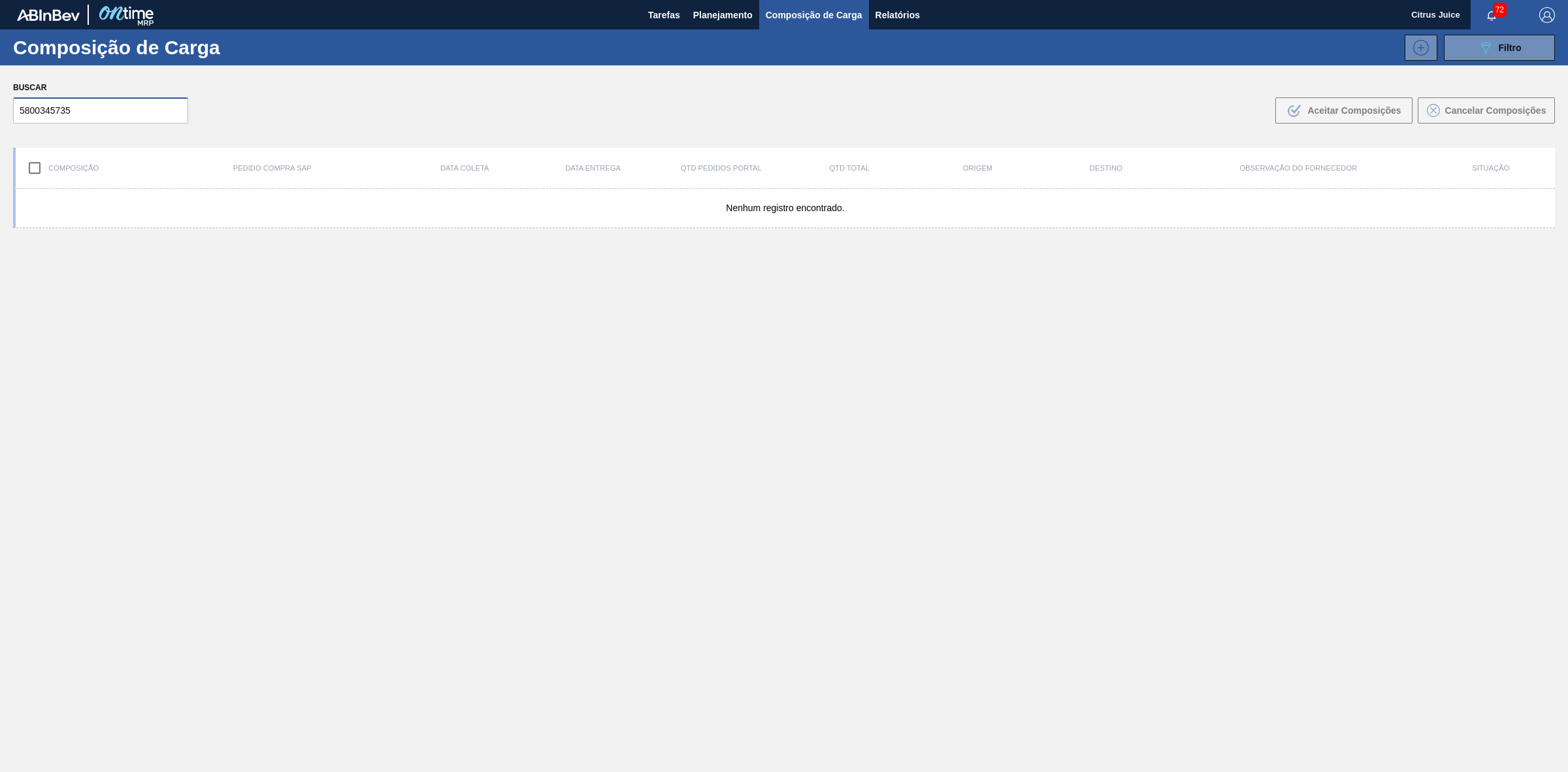
click at [72, 99] on input "5800345735" at bounding box center [101, 110] width 175 height 26
click at [88, 115] on input "5800345735" at bounding box center [101, 110] width 175 height 26
click at [89, 115] on input "5800345735" at bounding box center [101, 110] width 175 height 26
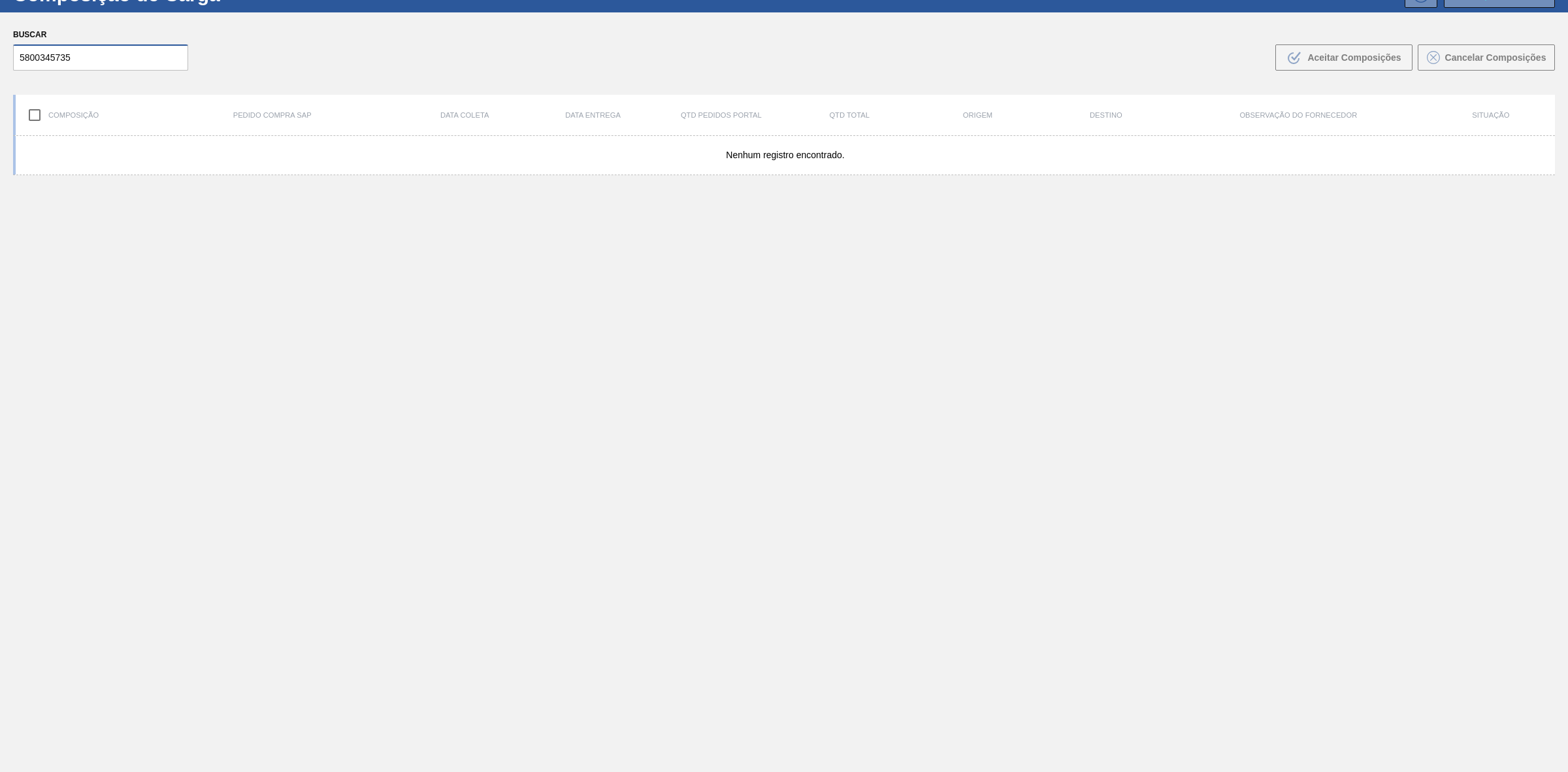
scroll to position [93, 0]
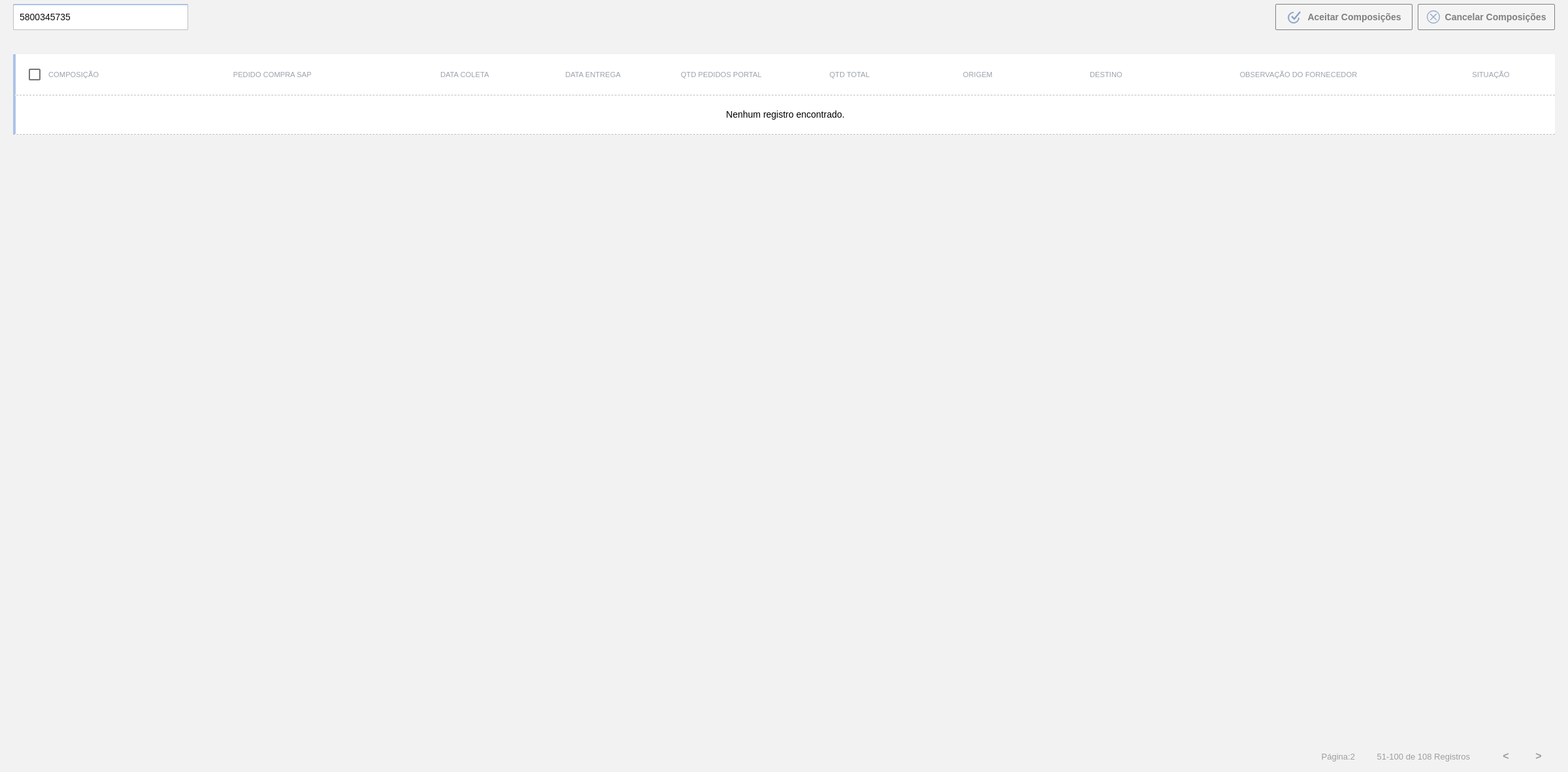
click at [1508, 755] on button "<" at bounding box center [1505, 756] width 33 height 33
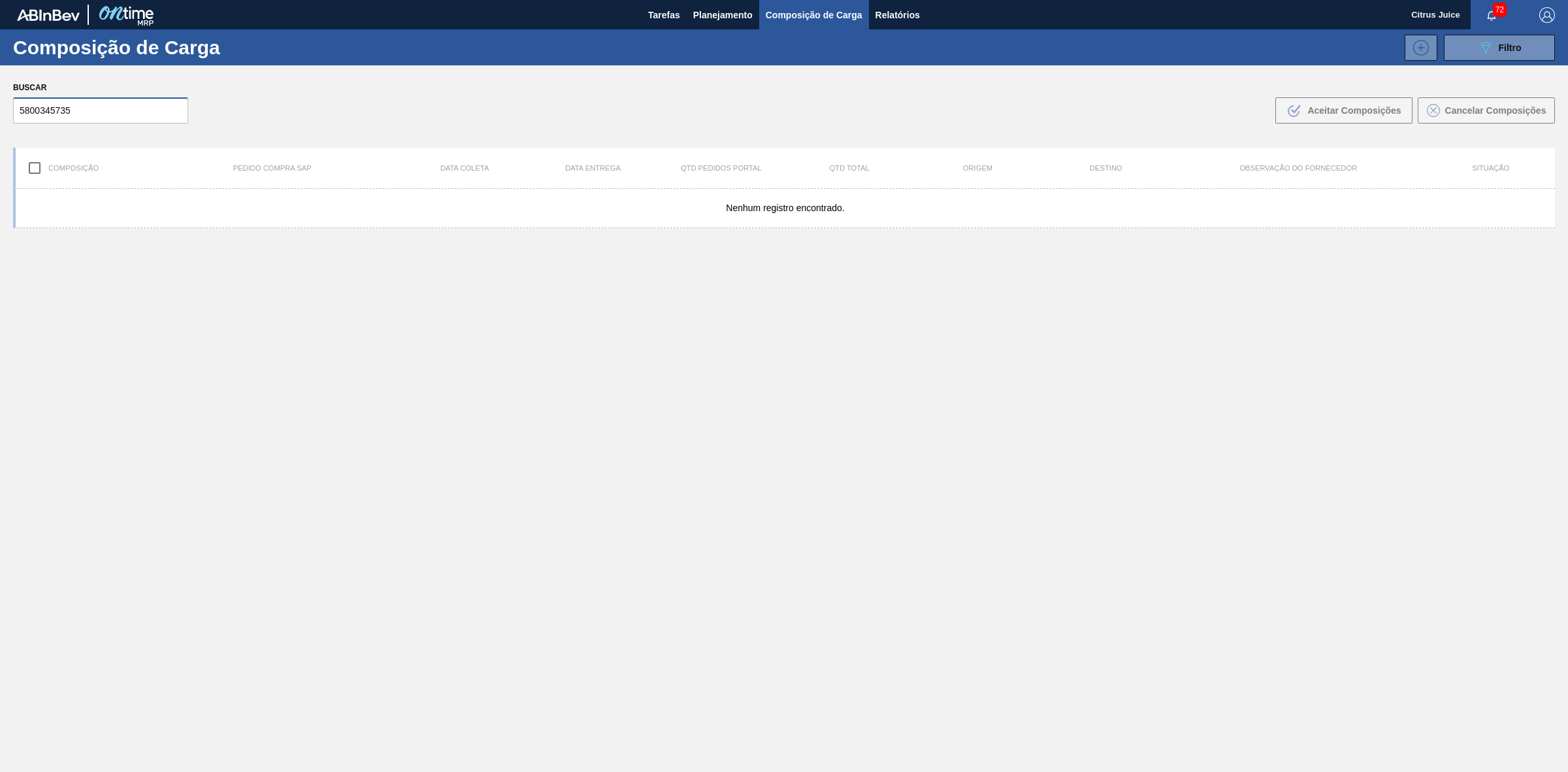
click at [86, 105] on input "5800345735" at bounding box center [101, 110] width 175 height 26
paste input "51536"
click at [102, 111] on input "5800351536" at bounding box center [101, 110] width 175 height 26
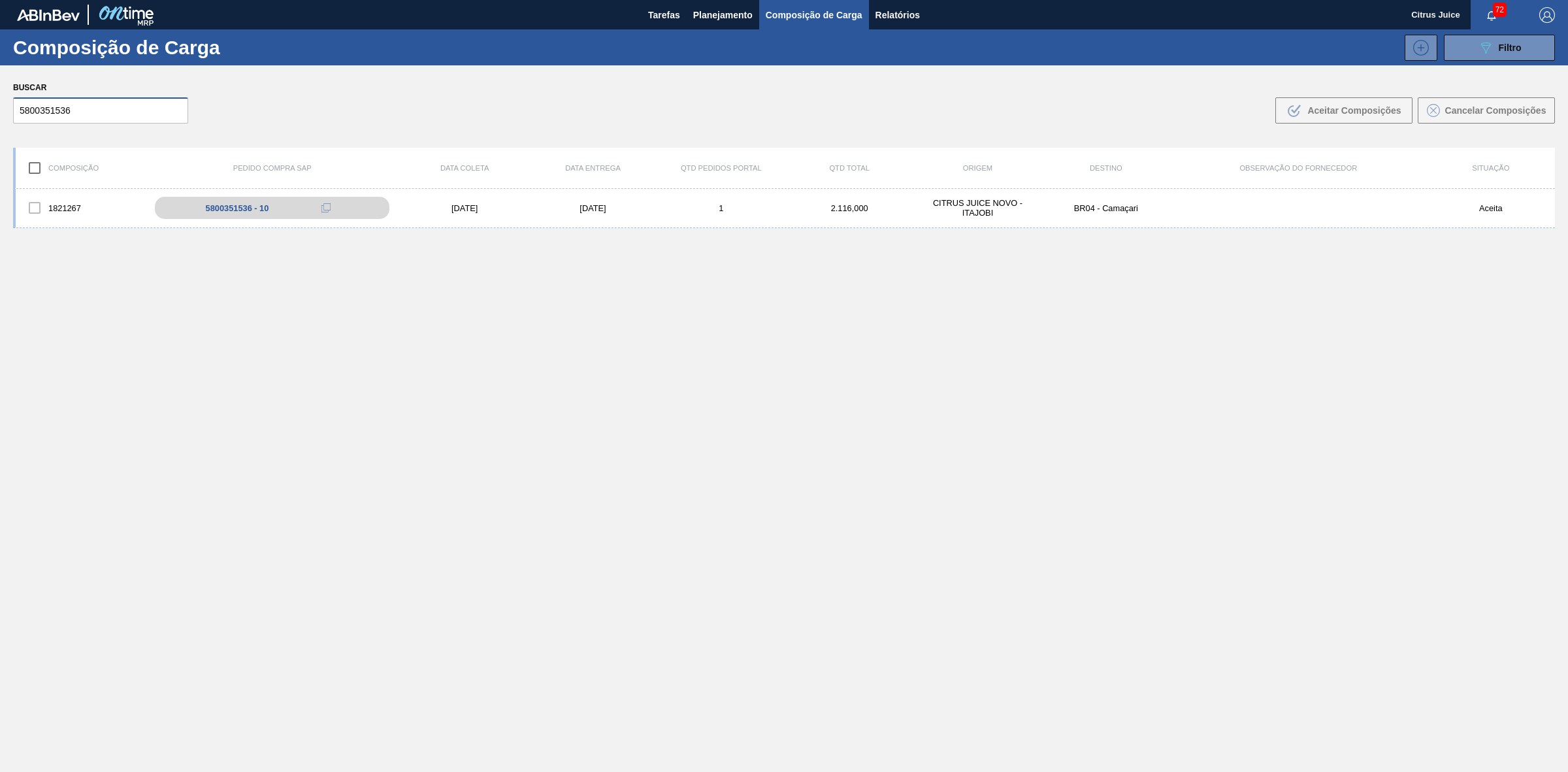
click at [102, 111] on input "5800351536" at bounding box center [101, 110] width 175 height 26
paste input "40"
click at [98, 116] on input "5800351540" at bounding box center [101, 110] width 175 height 26
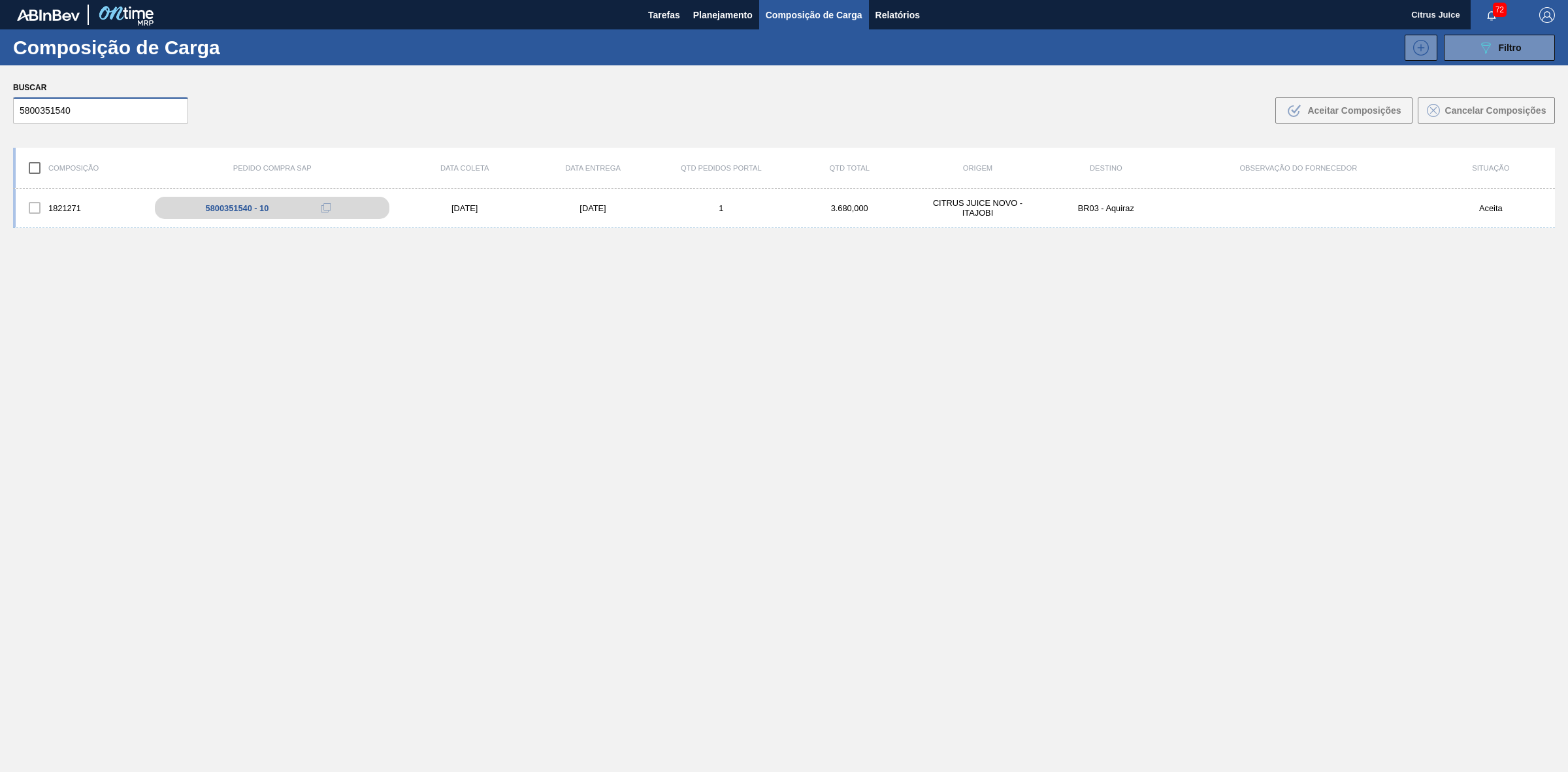
paste input "5479"
drag, startPoint x: 63, startPoint y: 132, endPoint x: 72, endPoint y: 112, distance: 21.9
click at [63, 132] on div "Buscar 5800355479 .b{fill:var(--color-action-default)} Aceitar Composições Canc…" at bounding box center [784, 101] width 1568 height 71
click at [72, 112] on input "5800355479" at bounding box center [101, 110] width 175 height 26
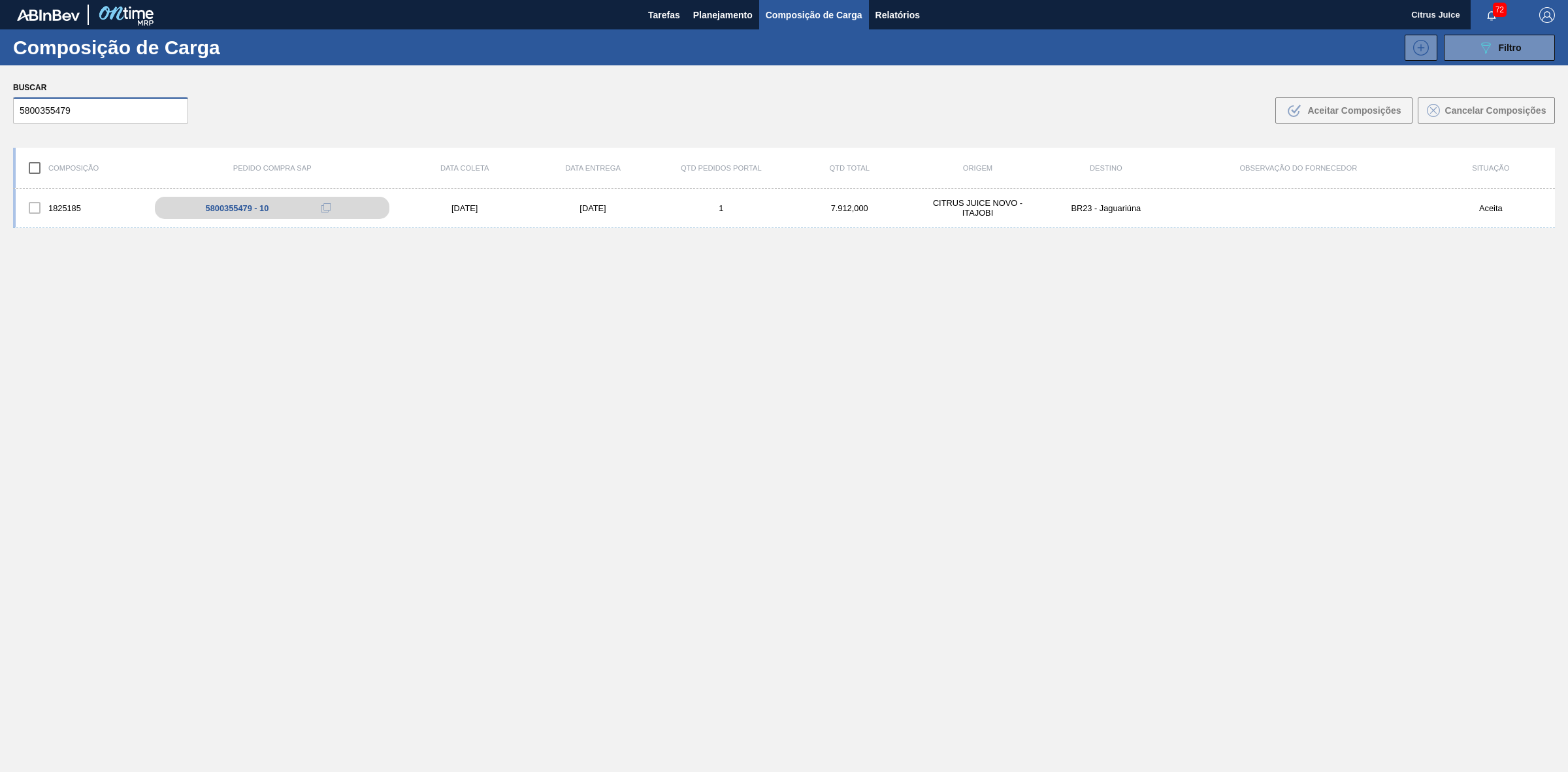
paste input "61907"
click at [132, 111] on input "5800361907" at bounding box center [101, 110] width 175 height 26
paste input "5153"
click at [93, 115] on input "5800351537" at bounding box center [101, 110] width 175 height 26
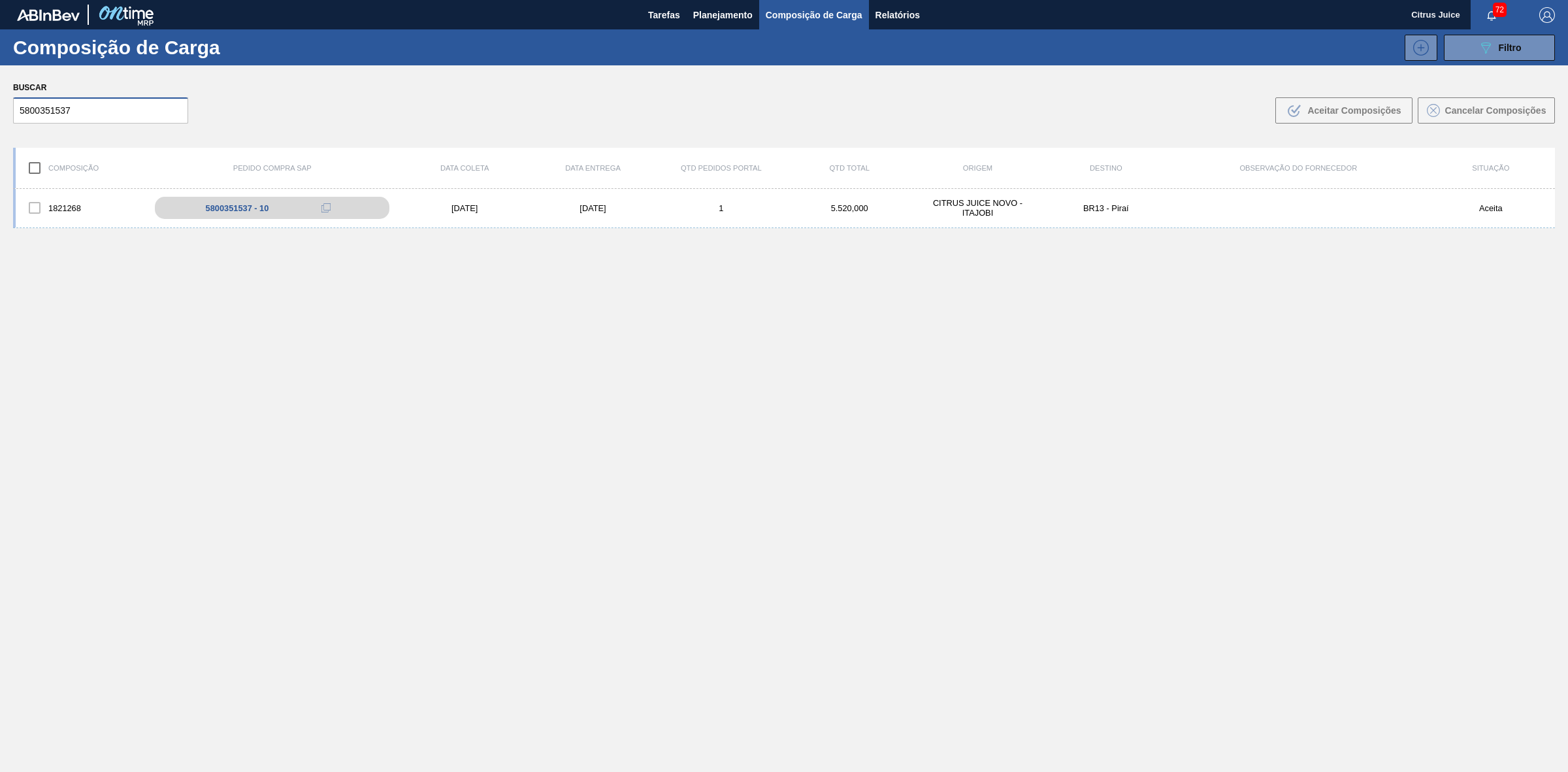
click at [93, 115] on input "5800351537" at bounding box center [101, 110] width 175 height 26
paste input "41764"
type input "5800341764"
click at [716, 21] on span "Planejamento" at bounding box center [722, 15] width 59 height 16
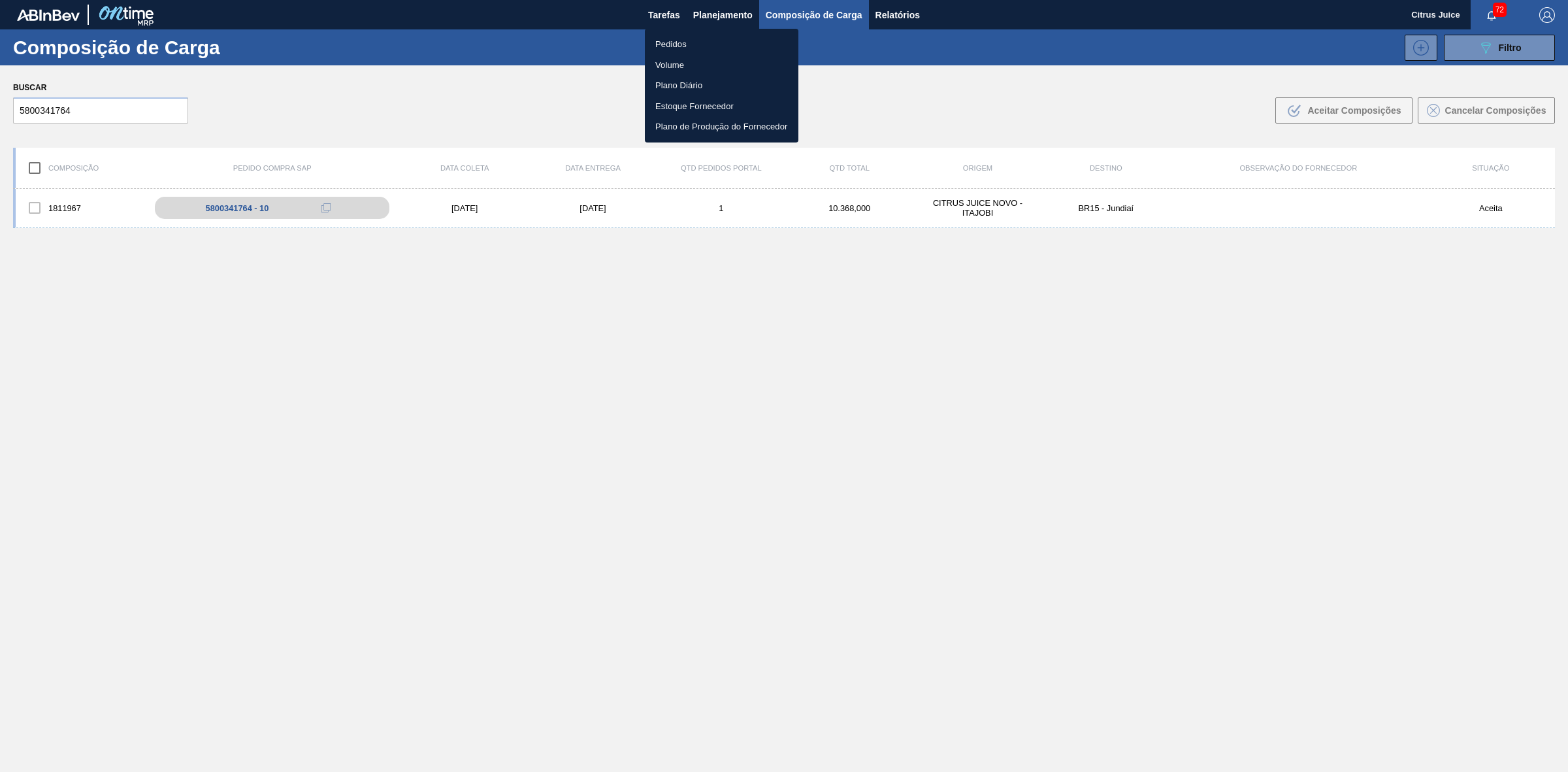
click at [713, 46] on li "Pedidos" at bounding box center [721, 44] width 154 height 21
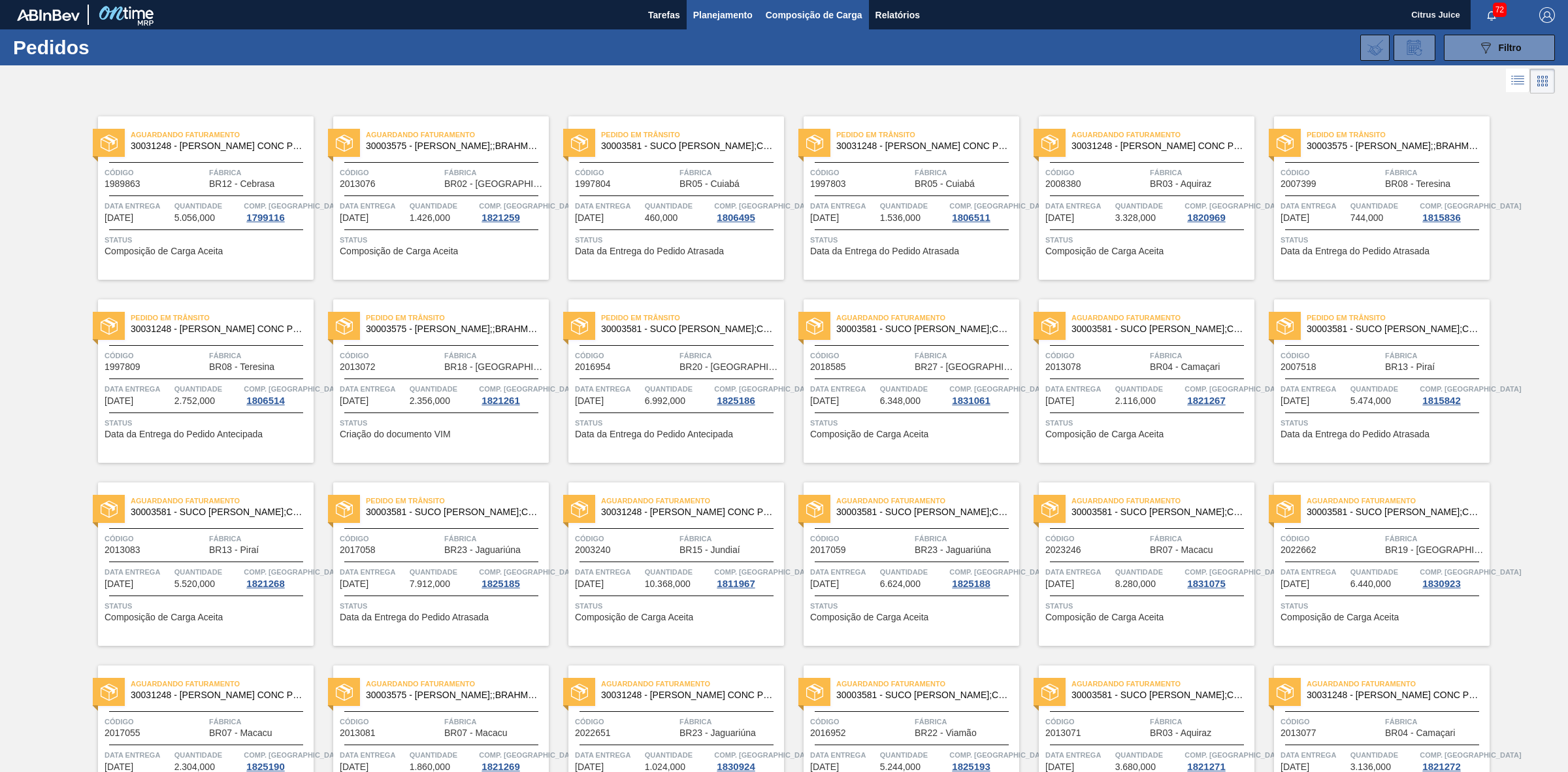
click at [824, 11] on span "Composição de Carga" at bounding box center [814, 15] width 96 height 16
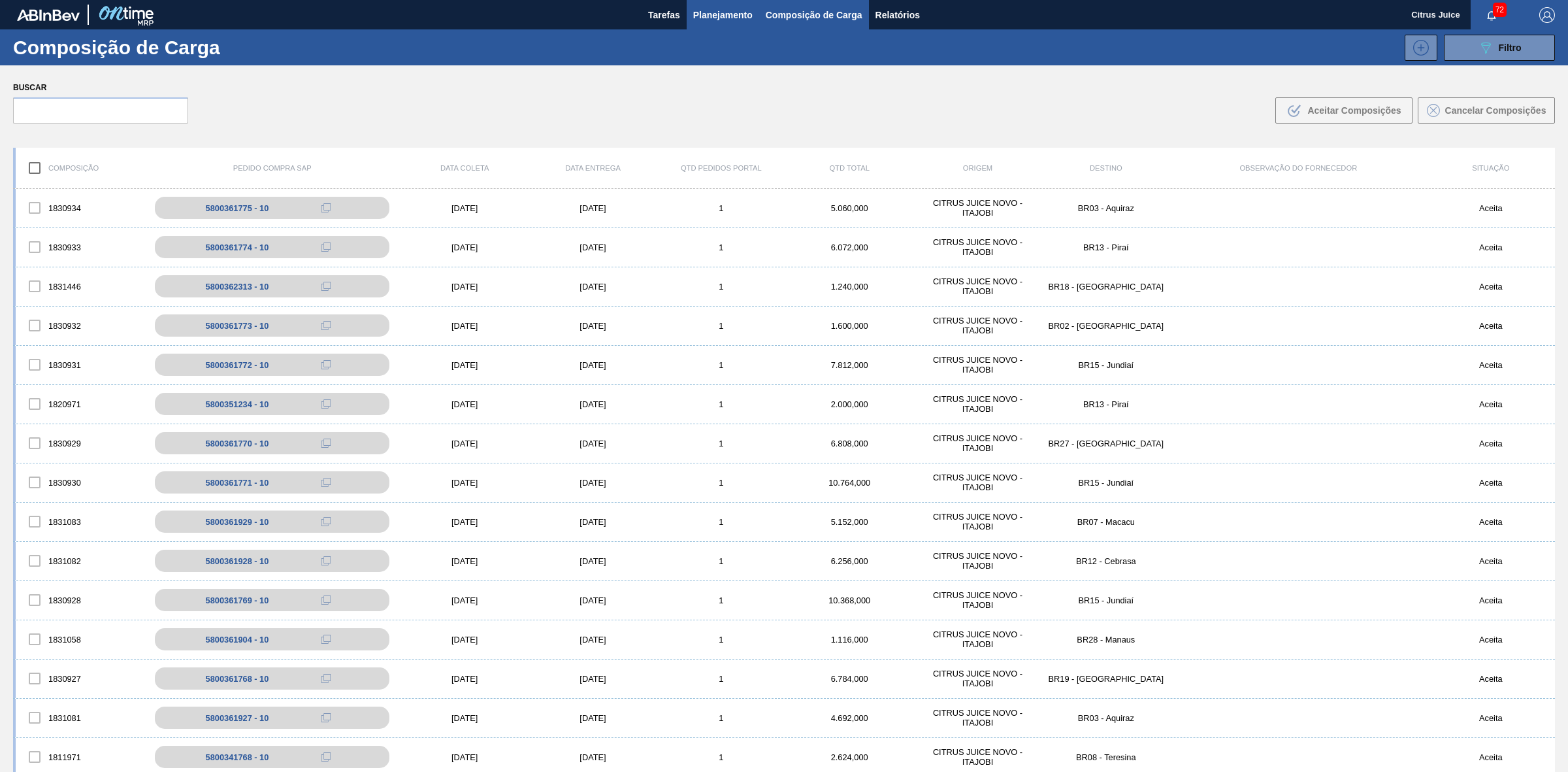
click at [755, 15] on button "Planejamento" at bounding box center [723, 14] width 73 height 29
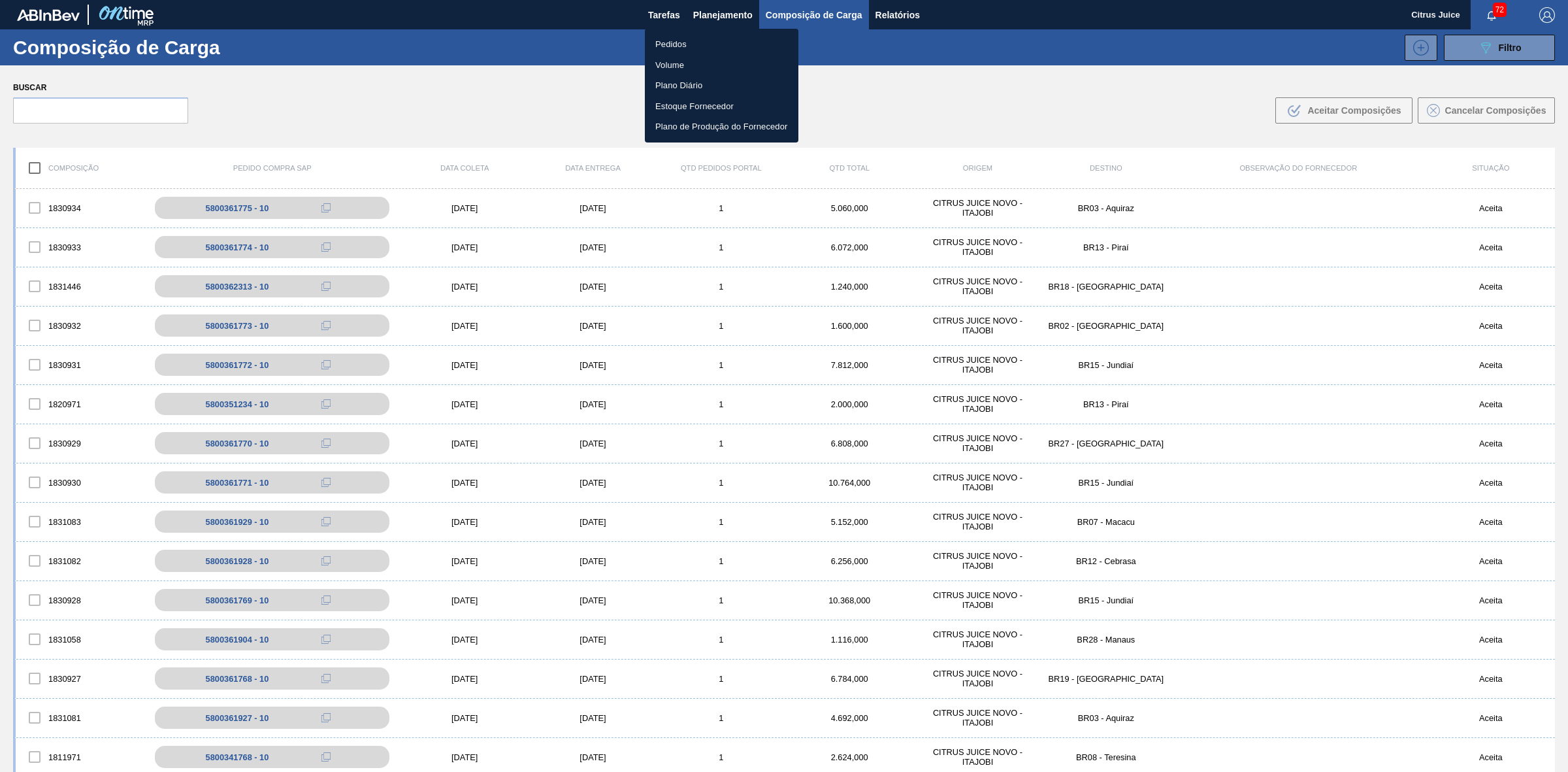
click at [743, 48] on li "Pedidos" at bounding box center [721, 44] width 154 height 21
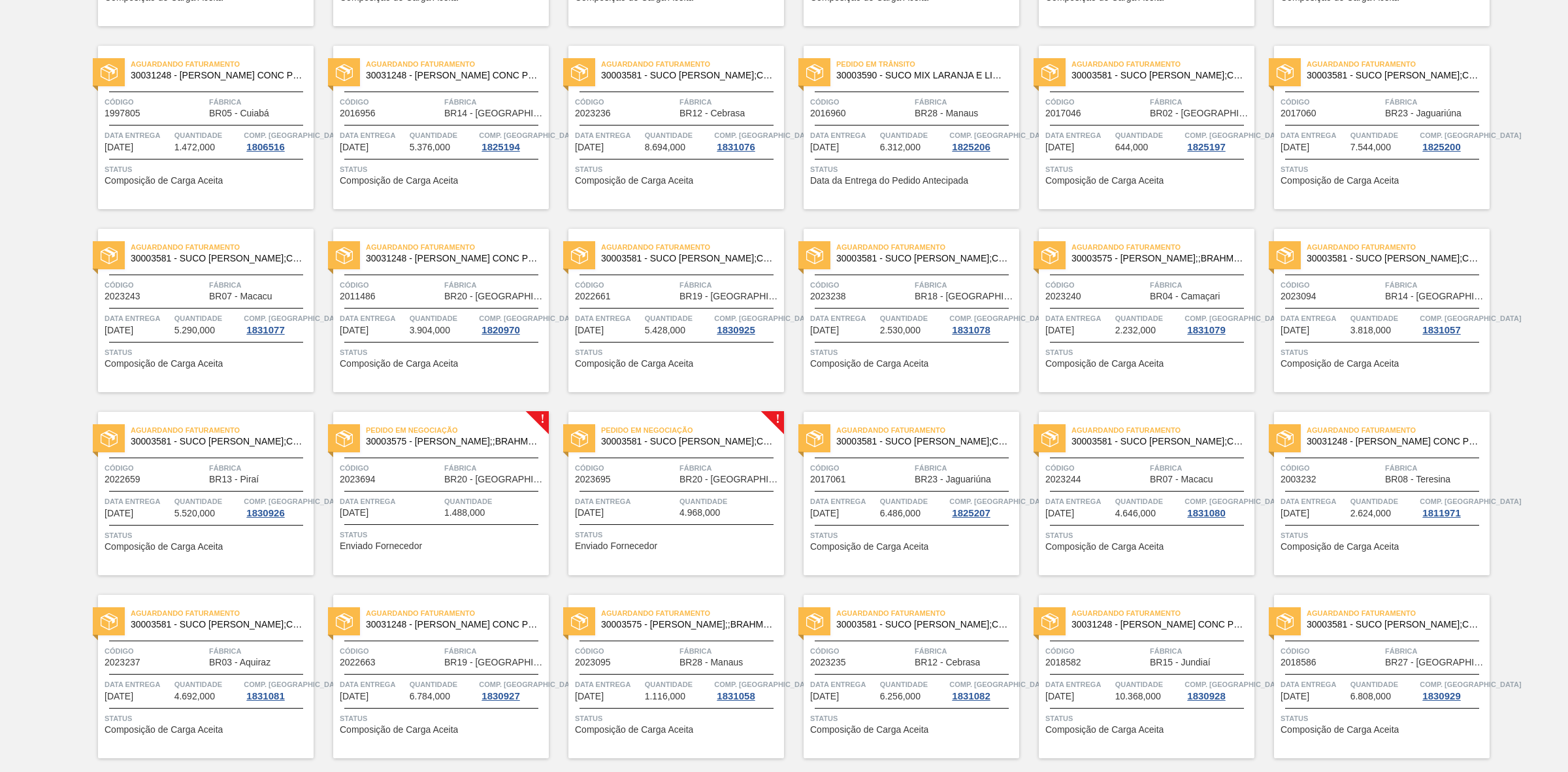
scroll to position [980, 0]
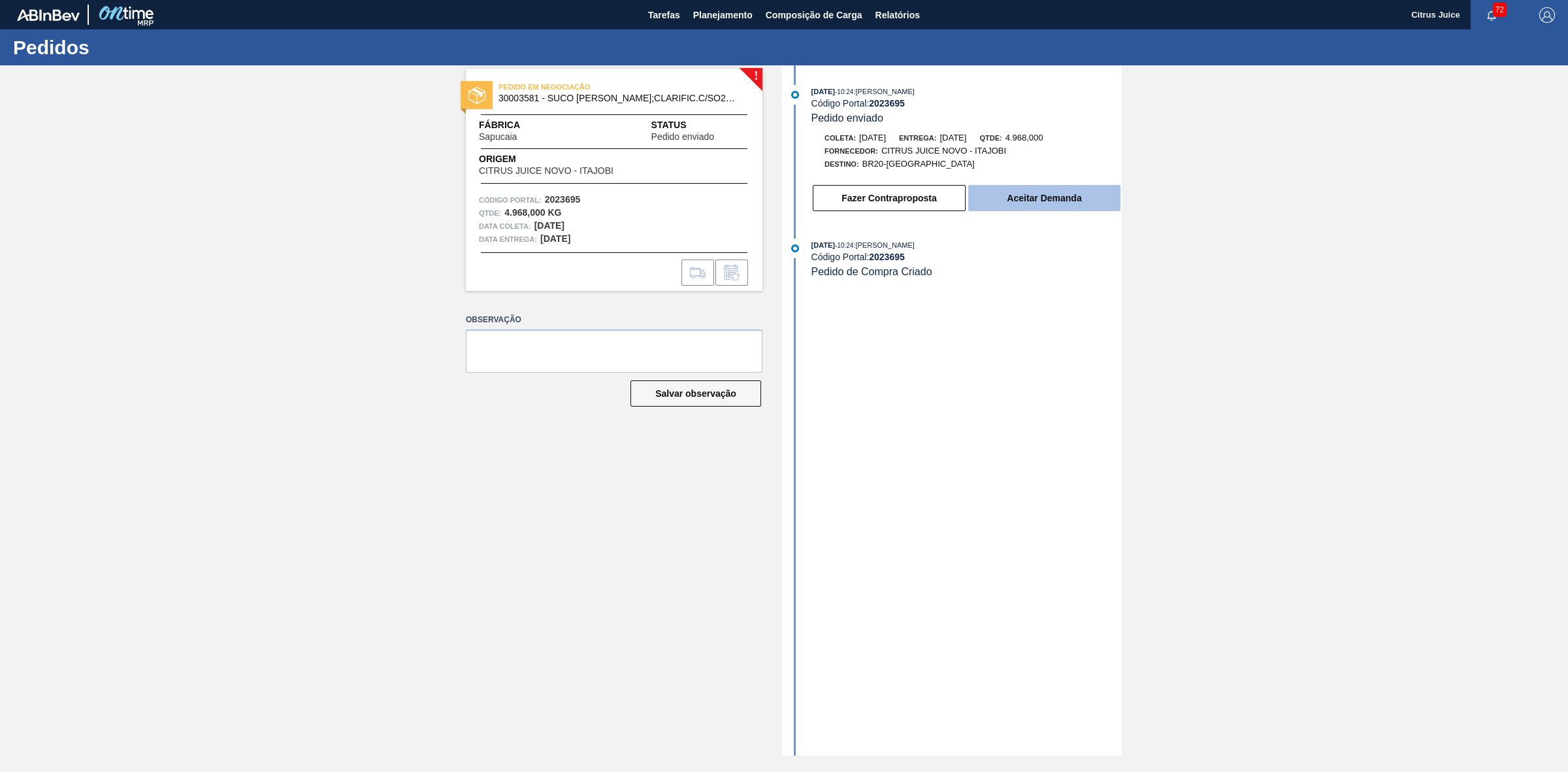
click at [1011, 203] on button "Aceitar Demanda" at bounding box center [1044, 198] width 152 height 26
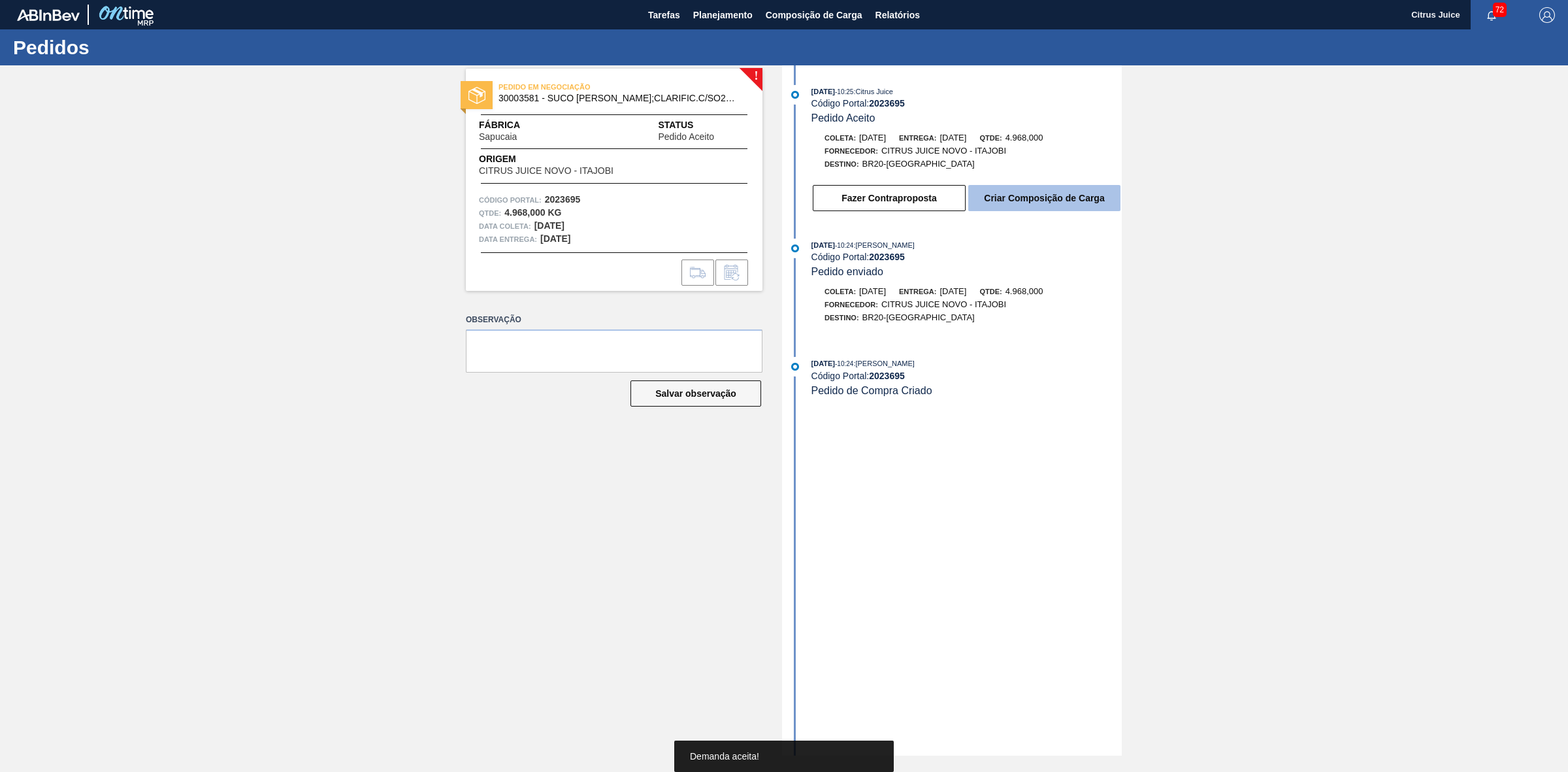
click at [1067, 198] on button "Criar Composição de Carga" at bounding box center [1044, 198] width 152 height 26
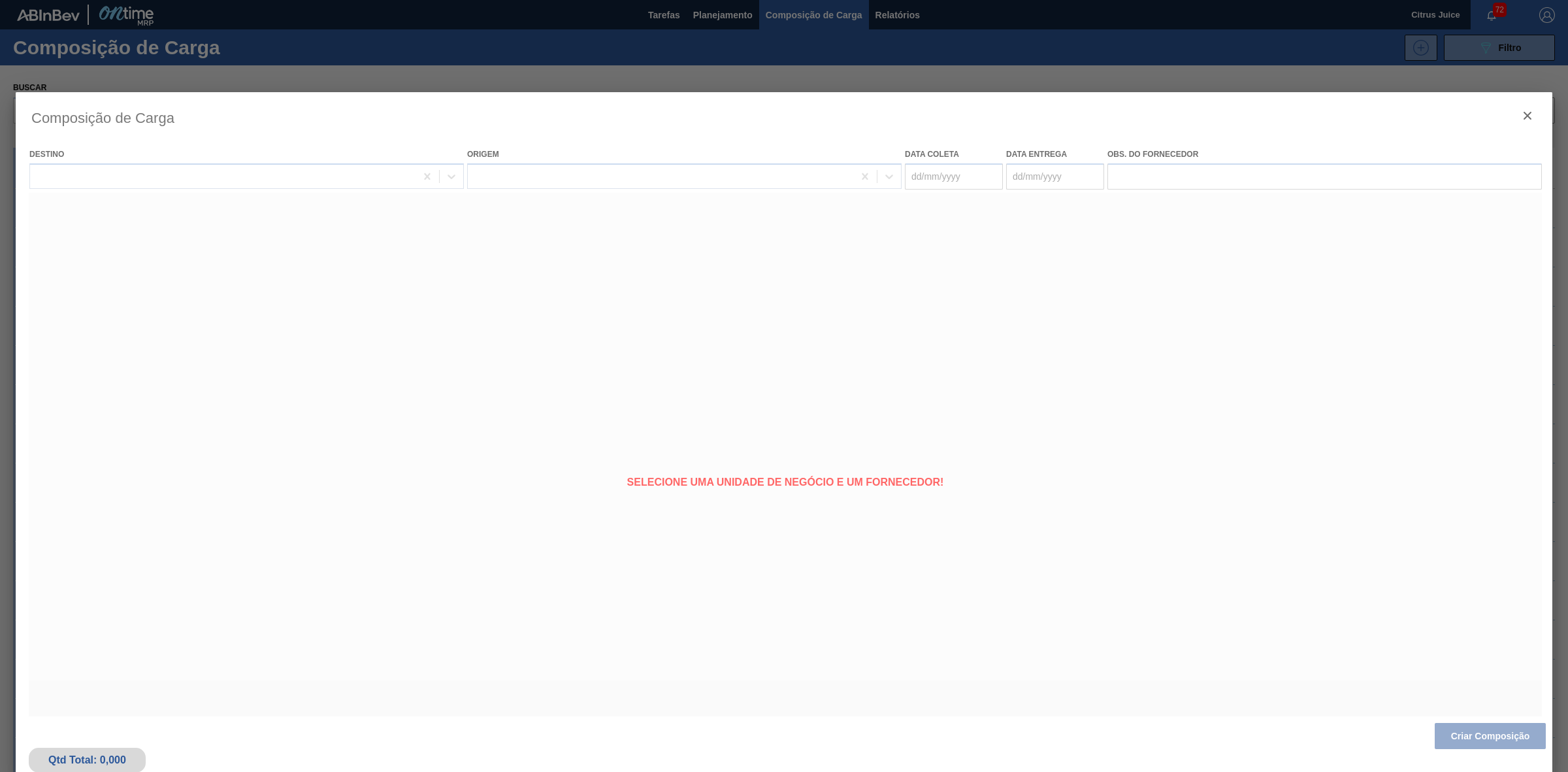
type coleta "[DATE]"
type entrega "[DATE]"
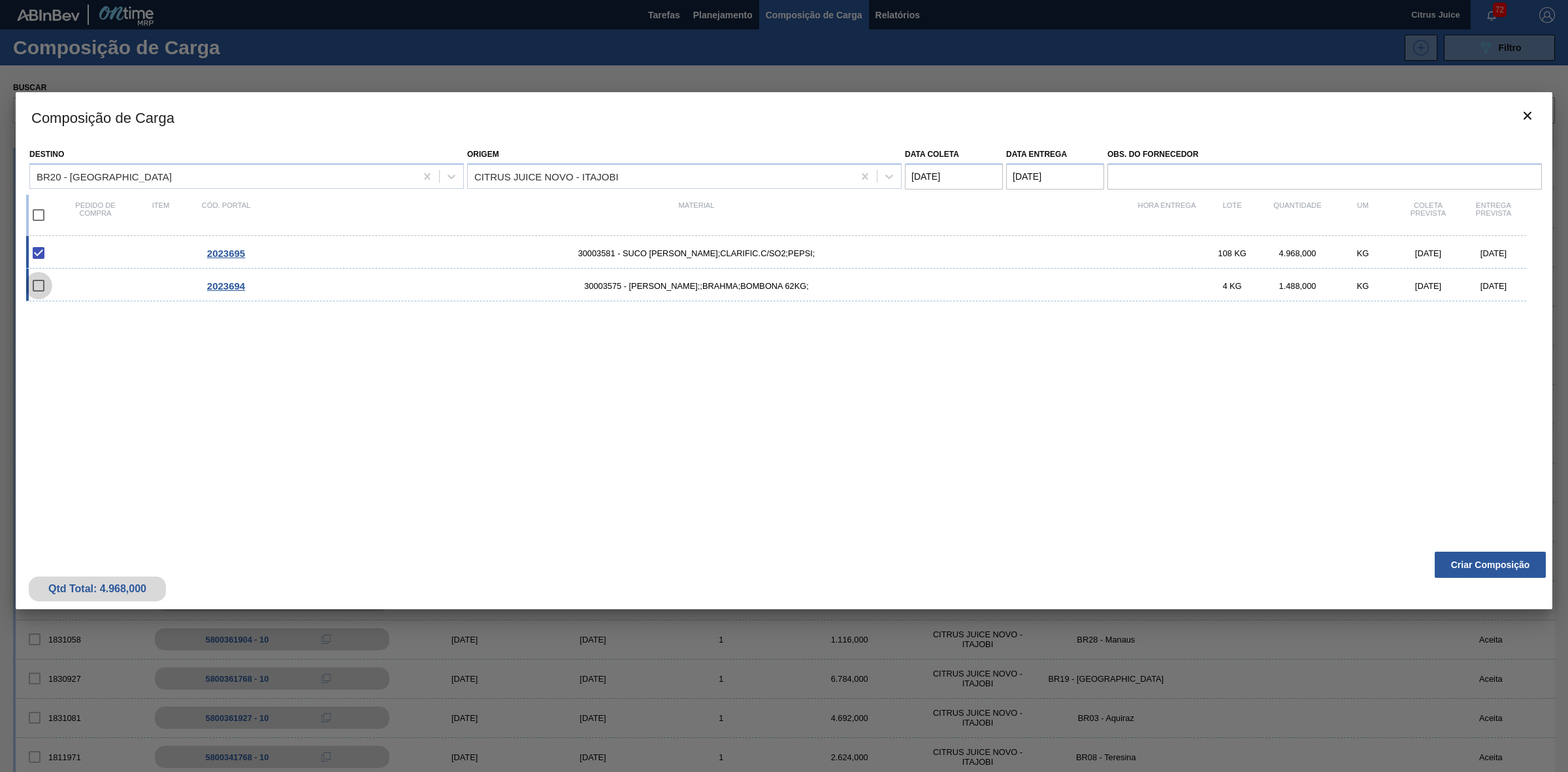
click at [39, 281] on input "checkbox" at bounding box center [39, 285] width 27 height 27
click at [37, 286] on input "checkbox" at bounding box center [39, 285] width 27 height 27
click at [38, 288] on input "checkbox" at bounding box center [39, 285] width 27 height 27
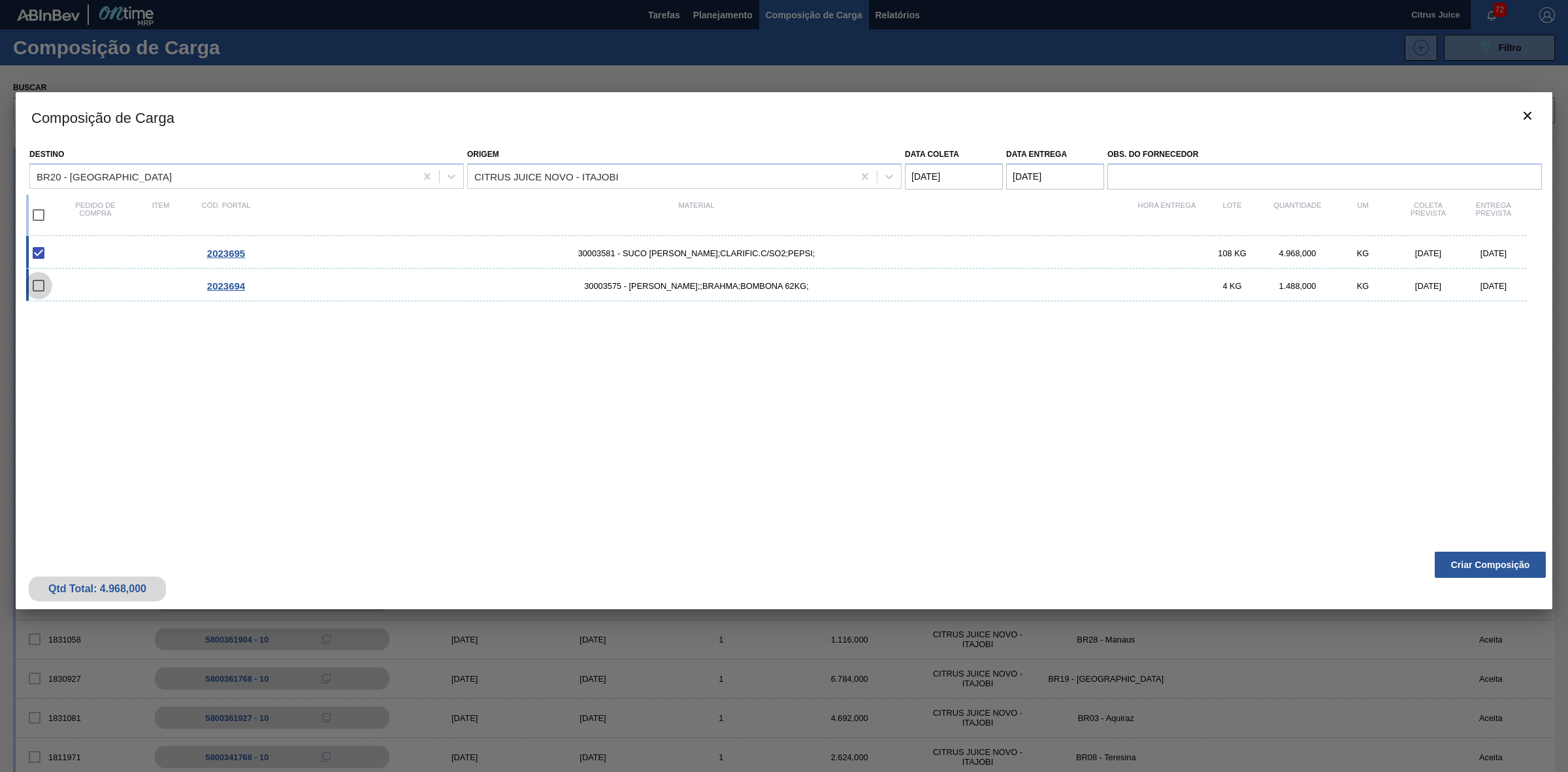
click at [38, 288] on input "checkbox" at bounding box center [39, 285] width 27 height 27
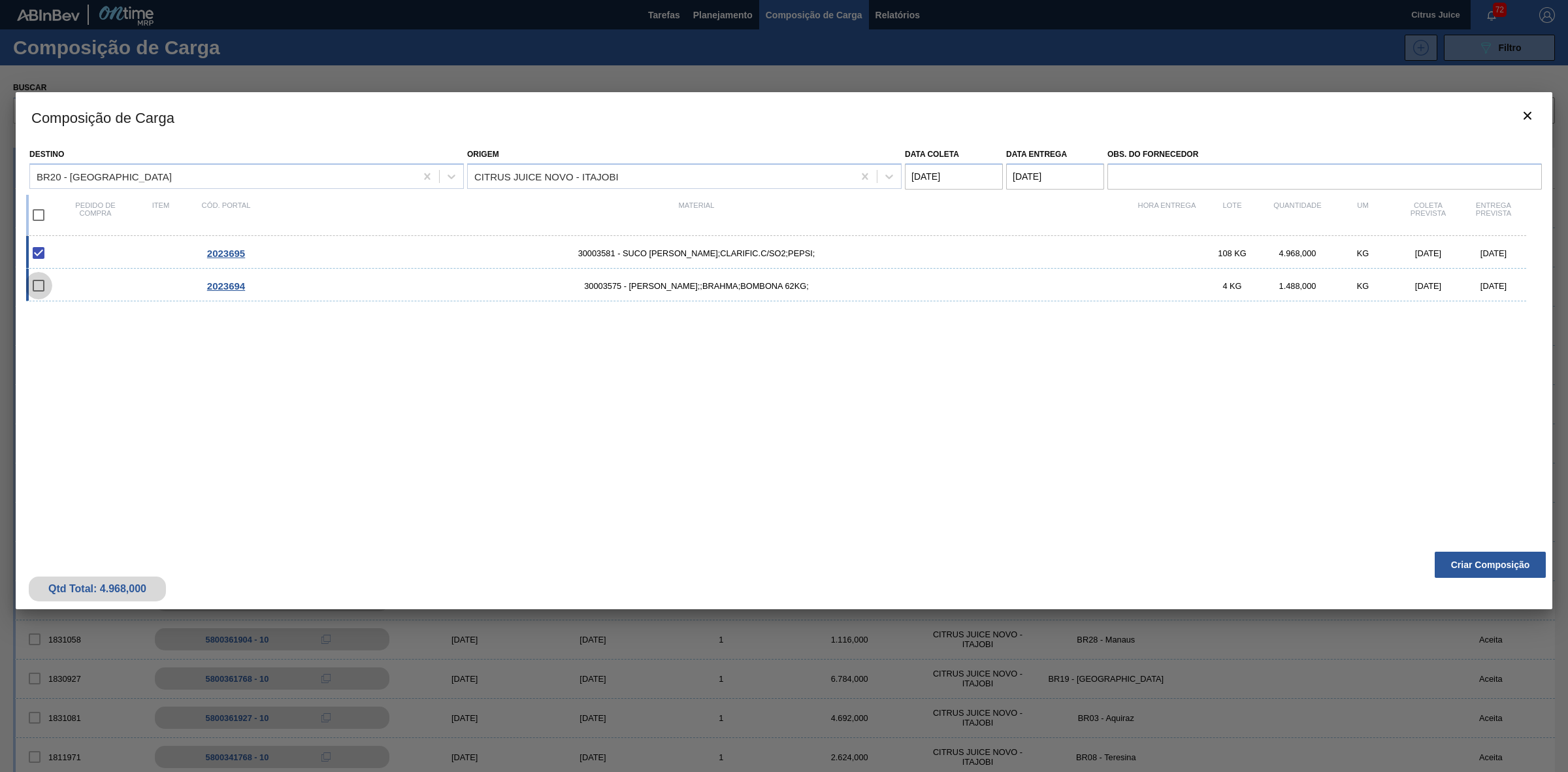
click at [38, 288] on input "checkbox" at bounding box center [39, 285] width 27 height 27
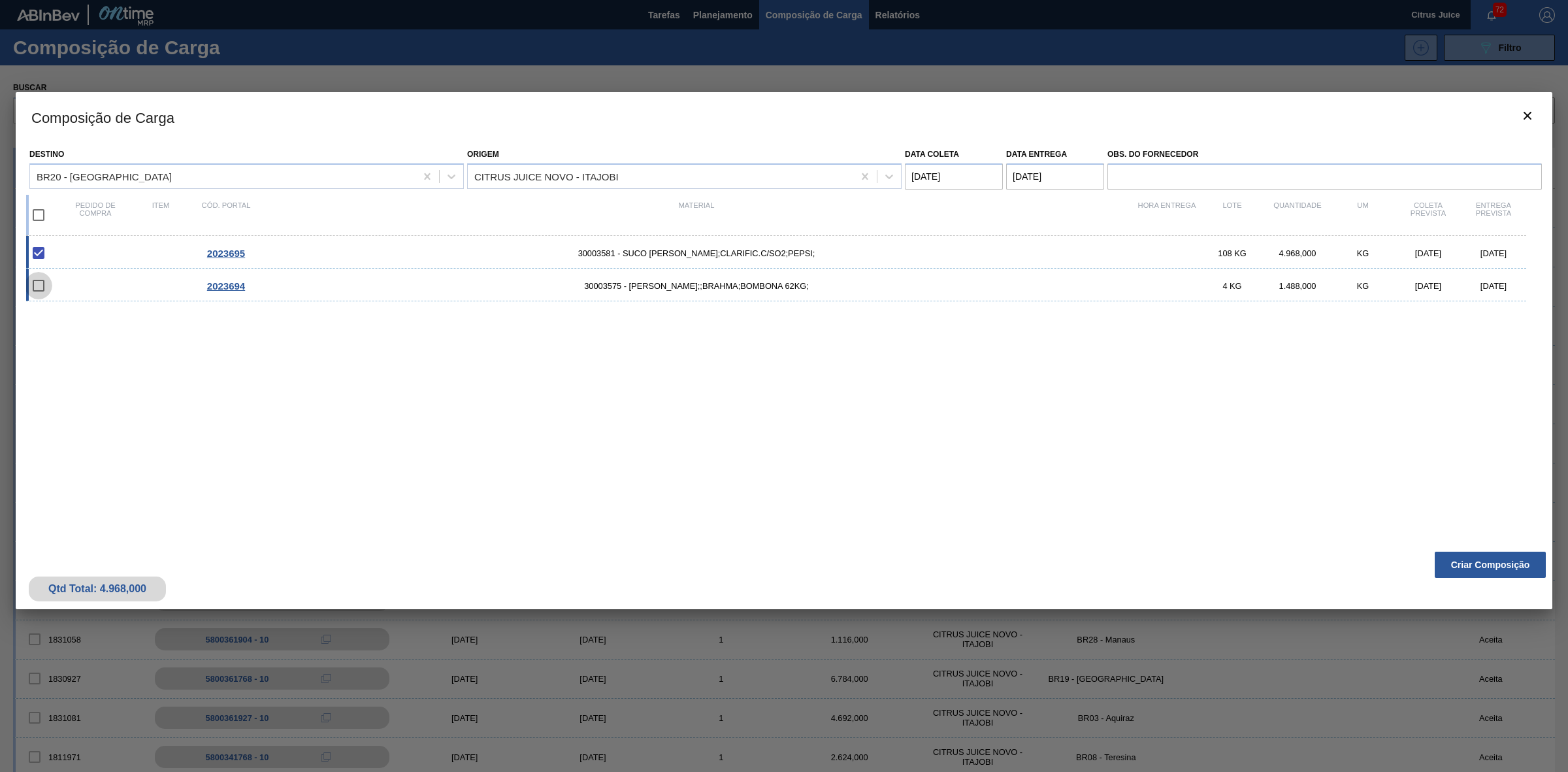
click at [38, 288] on input "checkbox" at bounding box center [39, 285] width 27 height 27
checkbox input "false"
click at [121, 289] on div "2023694 30003575 - SUCO CONCENT LIMAO;;BRAHMA;BOMBONA 62KG; 4 KG 1.488,000 KG 1…" at bounding box center [776, 285] width 1500 height 33
checkbox input "true"
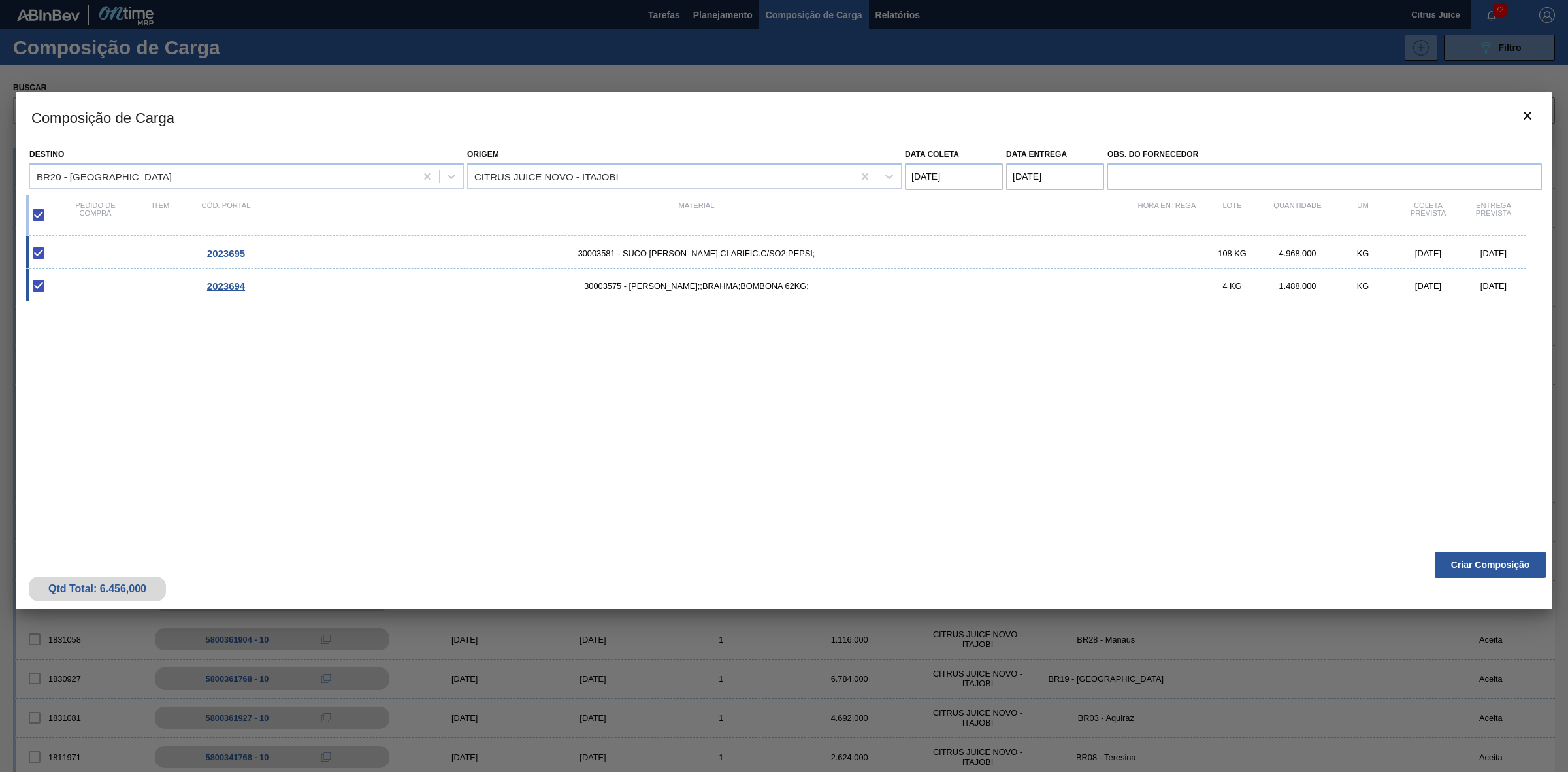
click at [116, 289] on div "2023694 30003575 - SUCO CONCENT LIMAO;;BRAHMA;BOMBONA 62KG; 4 KG 1.488,000 KG 1…" at bounding box center [776, 285] width 1500 height 33
checkbox input "false"
click at [116, 289] on div "2023694 30003575 - SUCO CONCENT LIMAO;;BRAHMA;BOMBONA 62KG; 4 KG 1.488,000 KG 1…" at bounding box center [776, 285] width 1500 height 33
checkbox input "true"
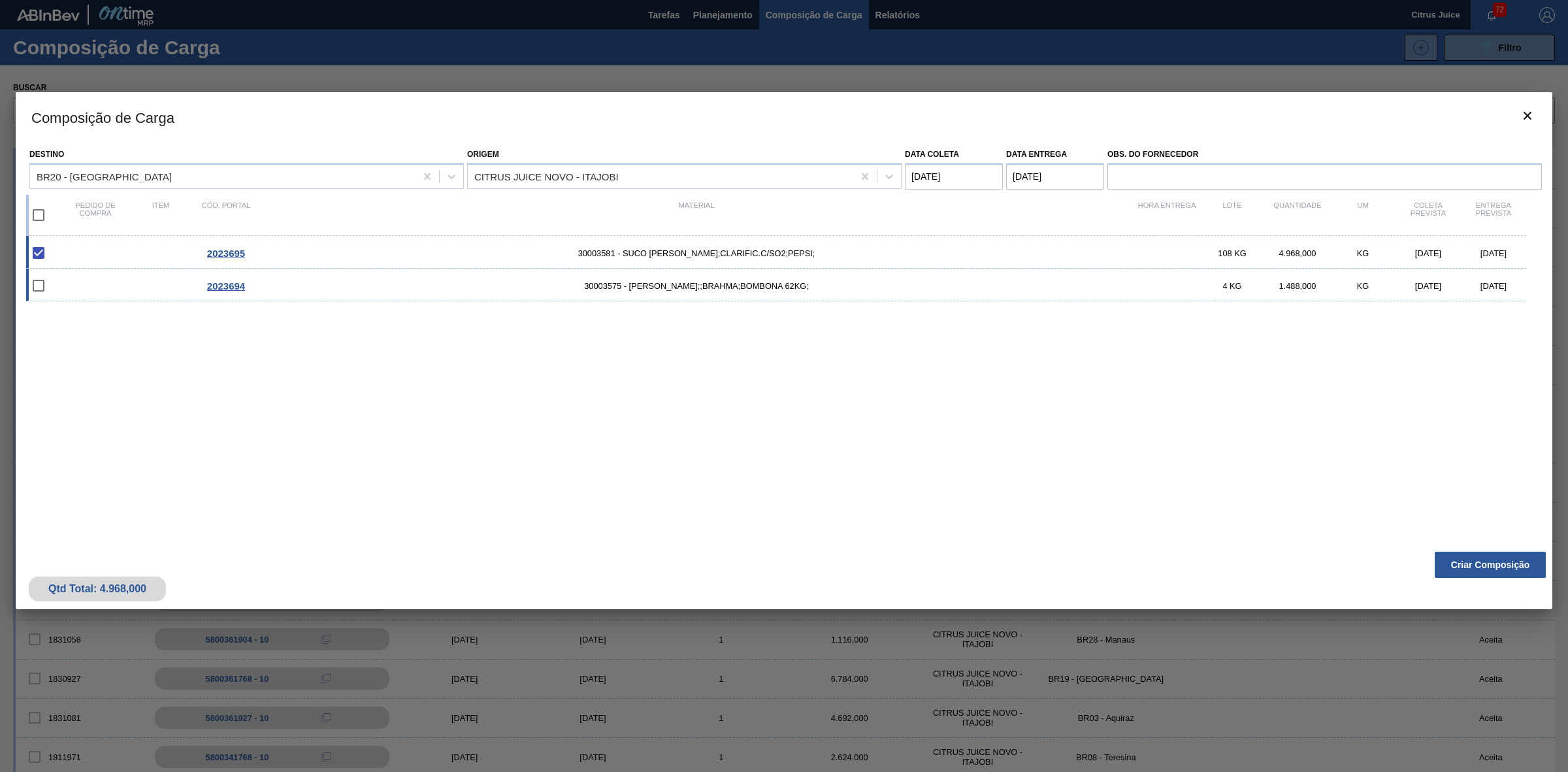
checkbox input "true"
click at [1474, 572] on button "Criar Composição" at bounding box center [1489, 564] width 111 height 26
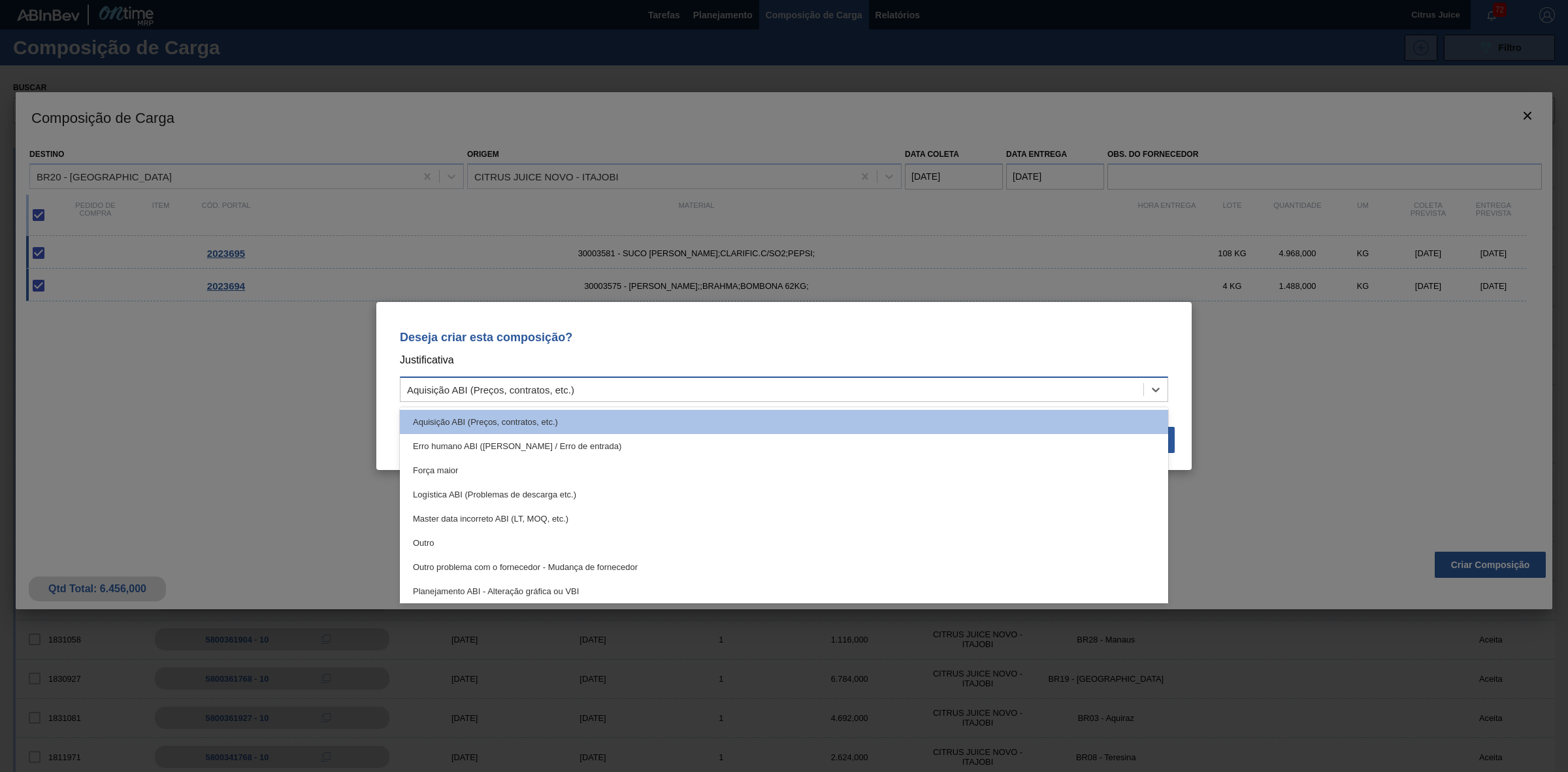
click at [459, 389] on div "Aquisição ABI (Preços, contratos, etc.)" at bounding box center [491, 389] width 167 height 11
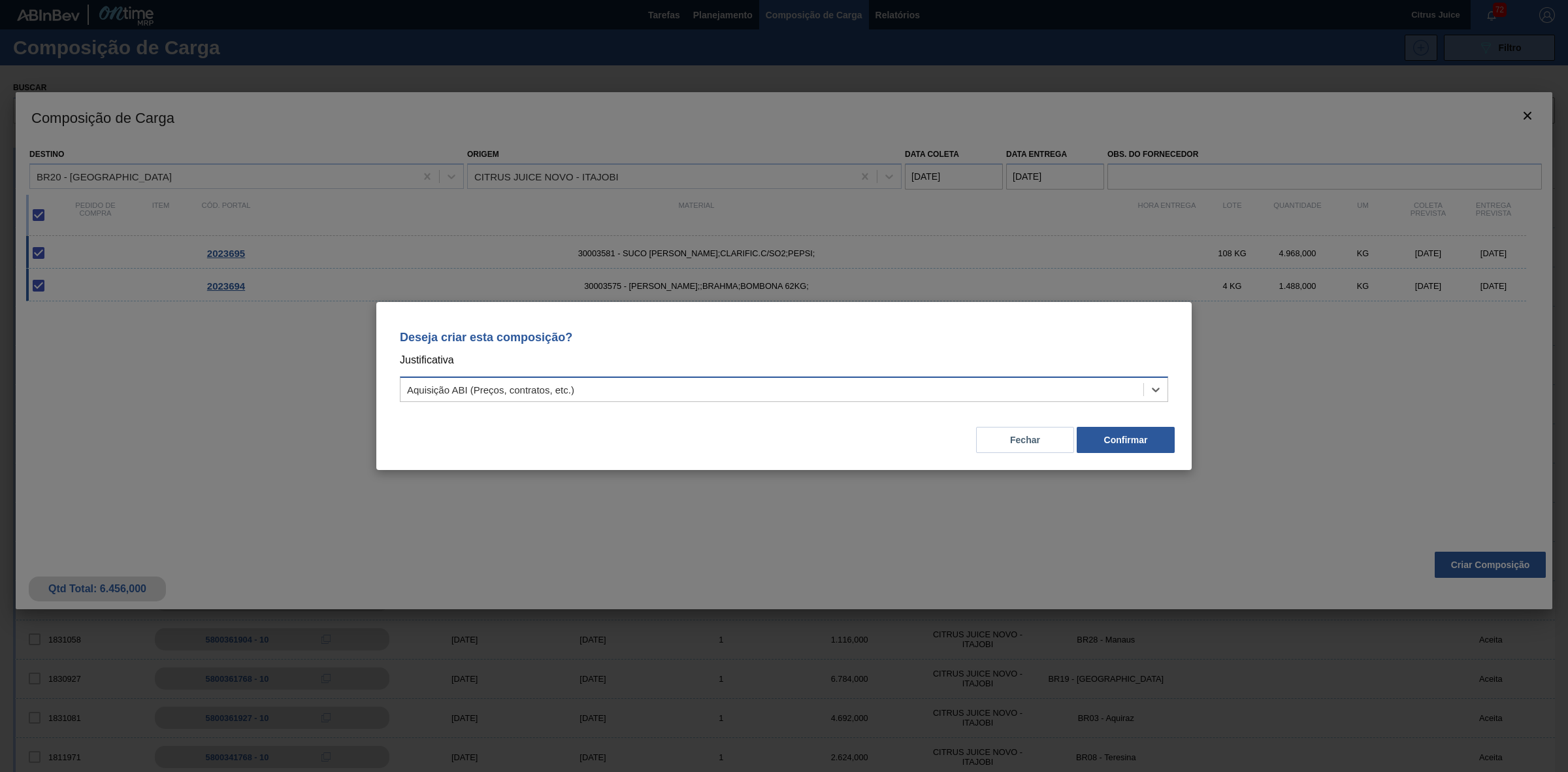
click at [462, 390] on div "Aquisição ABI (Preços, contratos, etc.)" at bounding box center [491, 389] width 167 height 11
click at [1144, 446] on button "Confirmar" at bounding box center [1126, 440] width 98 height 26
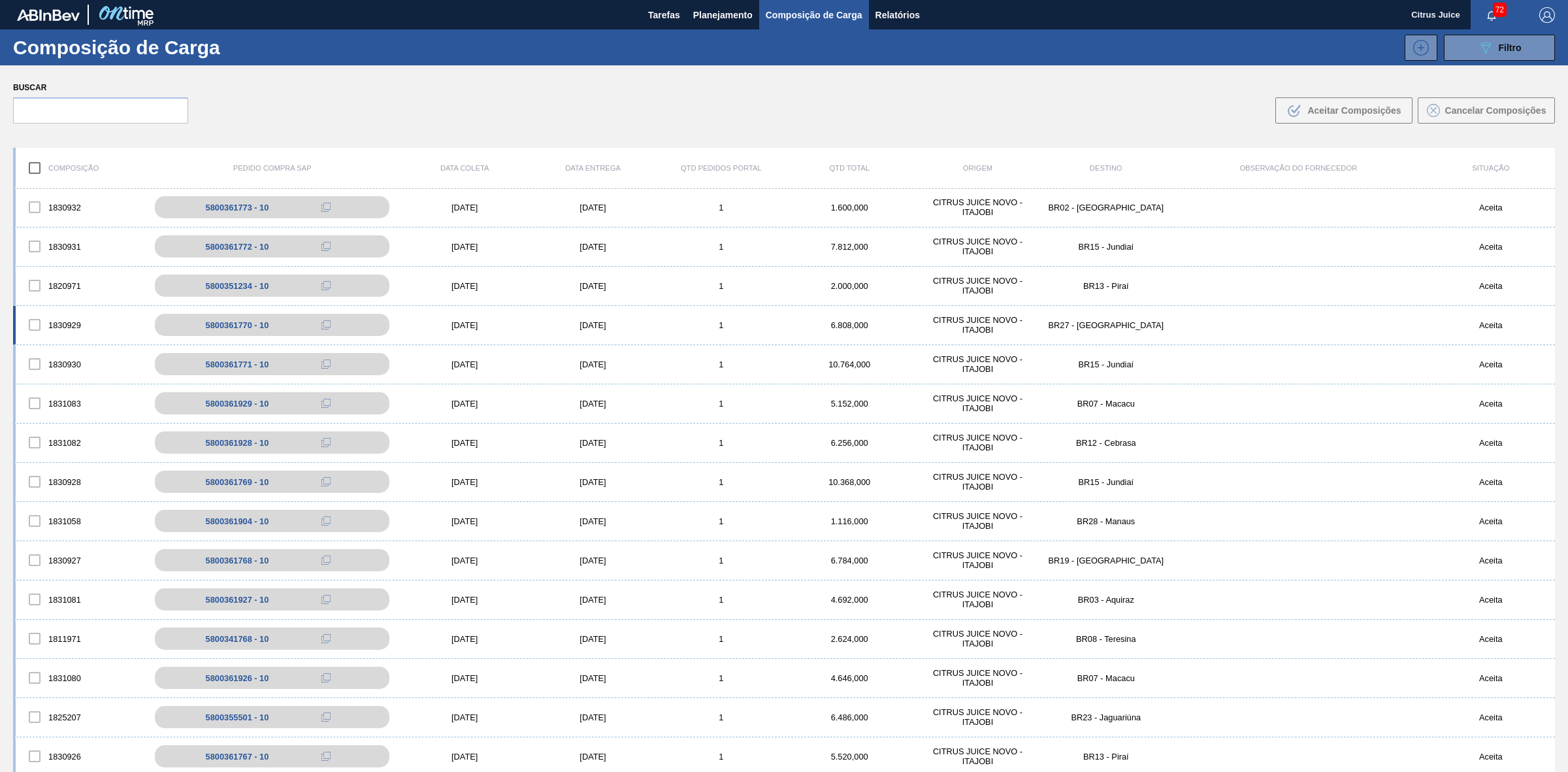
scroll to position [327, 0]
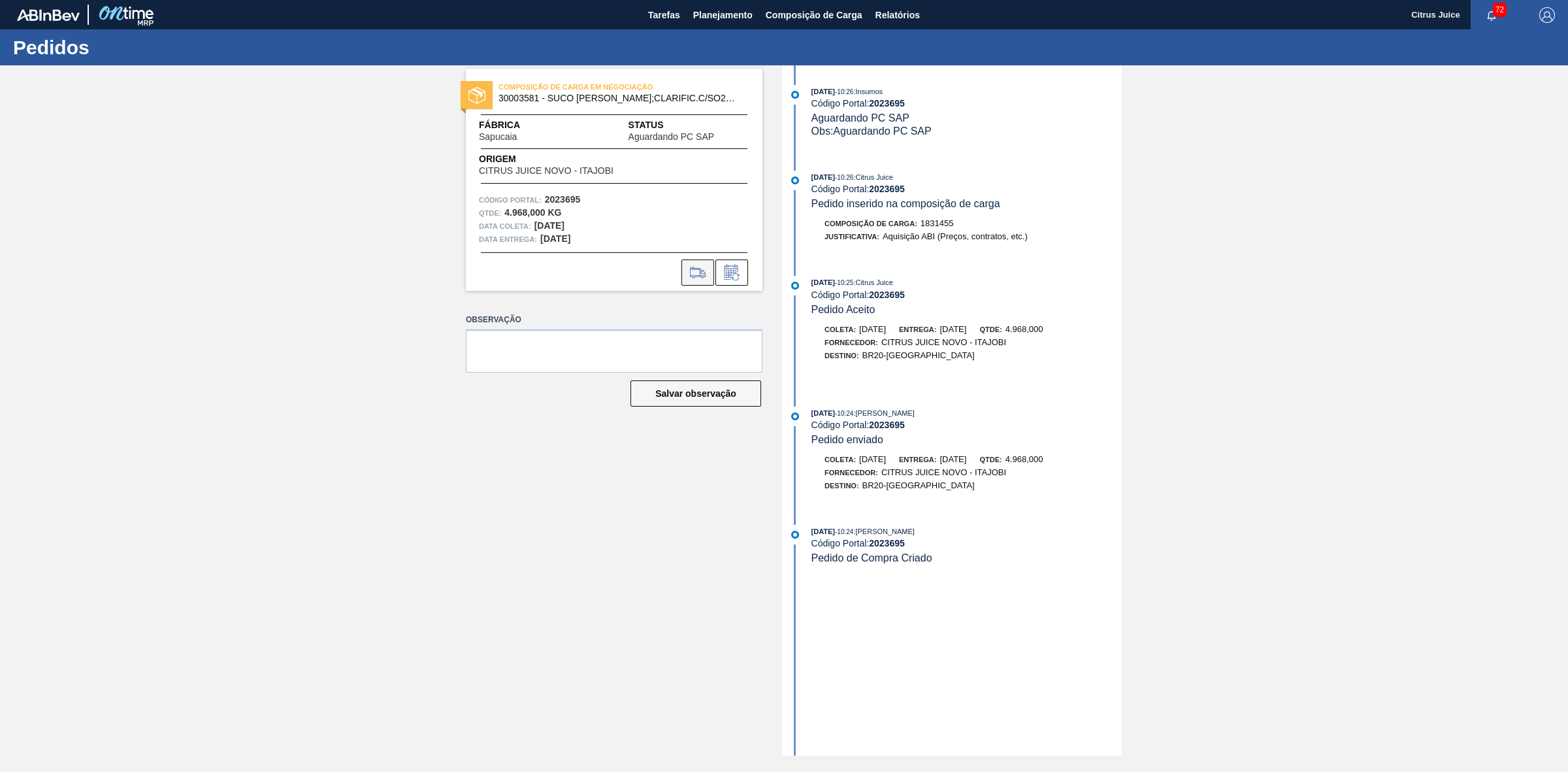
click at [704, 271] on icon at bounding box center [702, 273] width 6 height 7
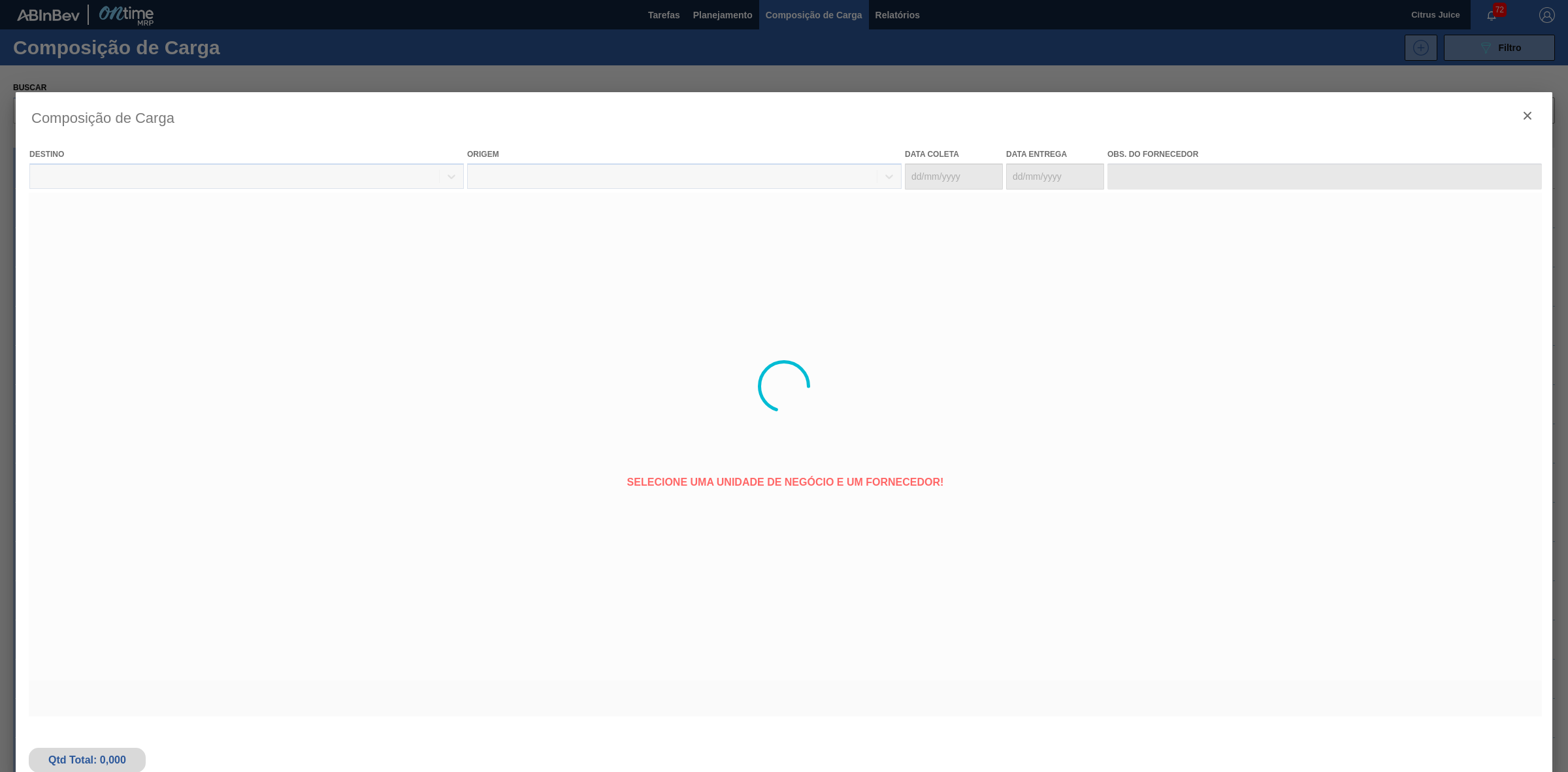
type coleta "[DATE]"
type entrega "[DATE]"
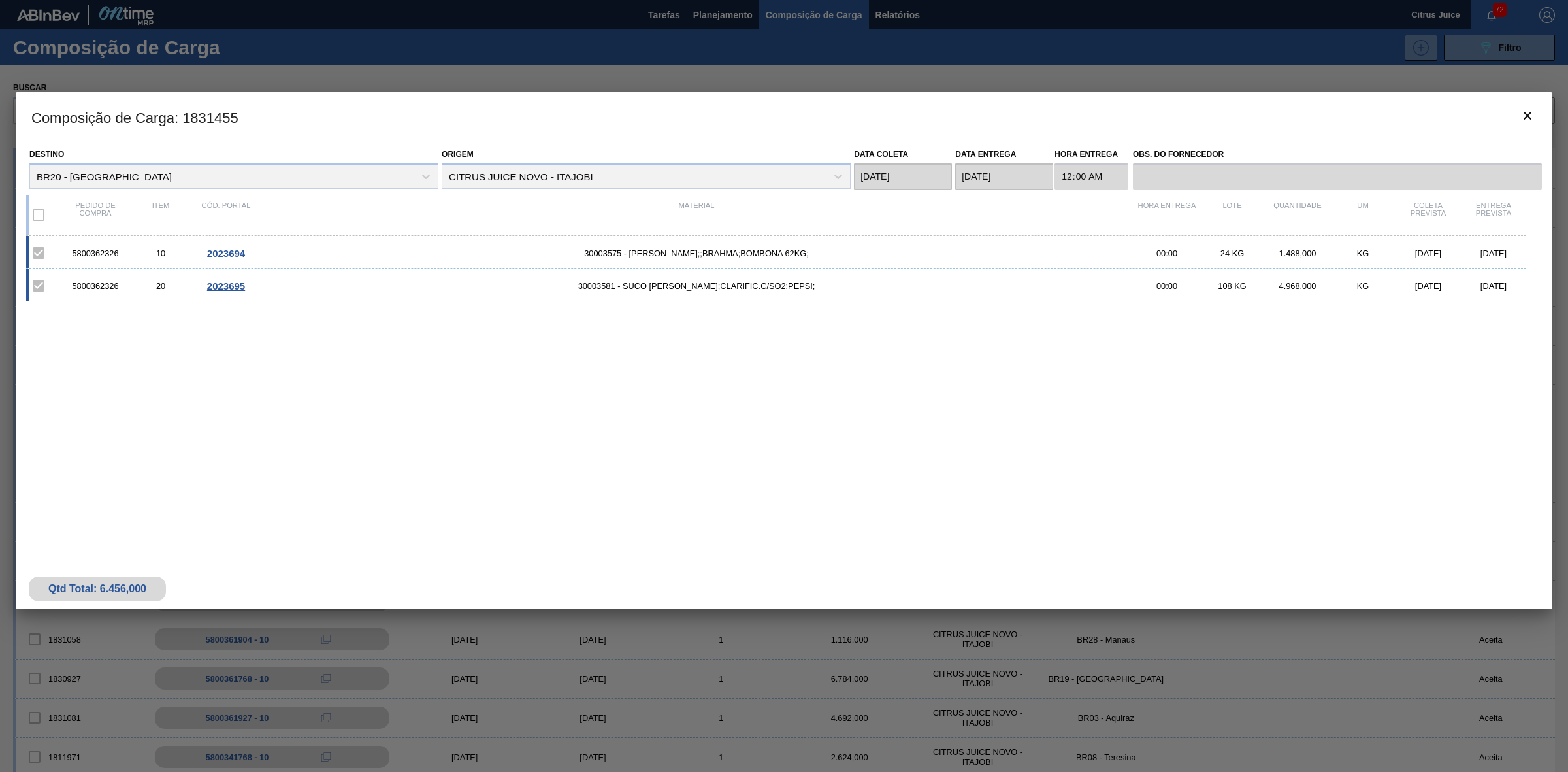
click at [96, 251] on div "5800362326" at bounding box center [95, 253] width 65 height 10
copy div "5800362326"
click at [222, 398] on div "5800362326 10 2023694 30003575 - SUCO CONCENT LIMAO;;BRAHMA;BOMBONA 62KG; 00:00…" at bounding box center [781, 383] width 1510 height 294
click at [1539, 115] on button "botão de ícone" at bounding box center [1527, 117] width 31 height 31
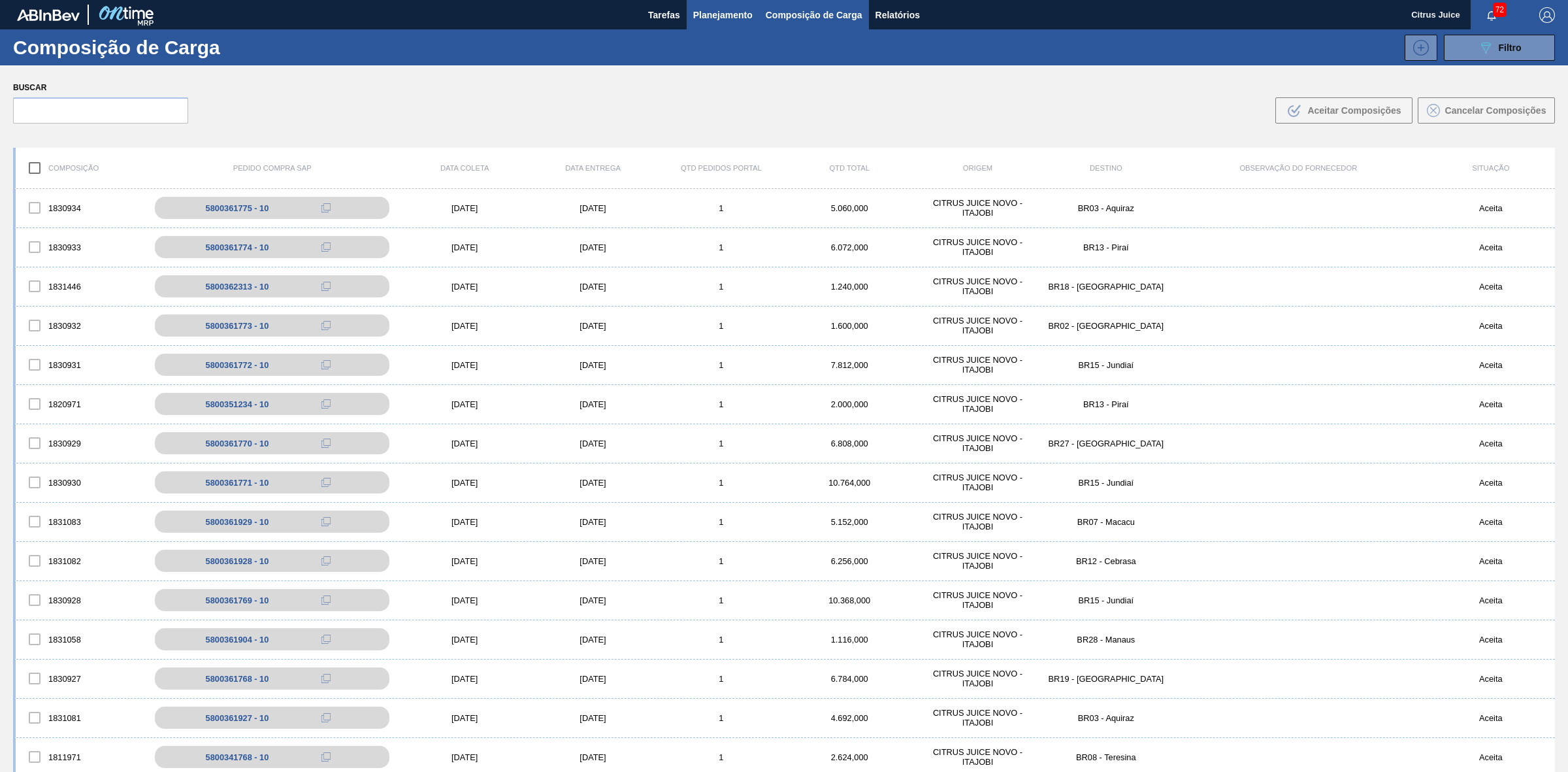
click at [728, 18] on span "Planejamento" at bounding box center [722, 15] width 59 height 16
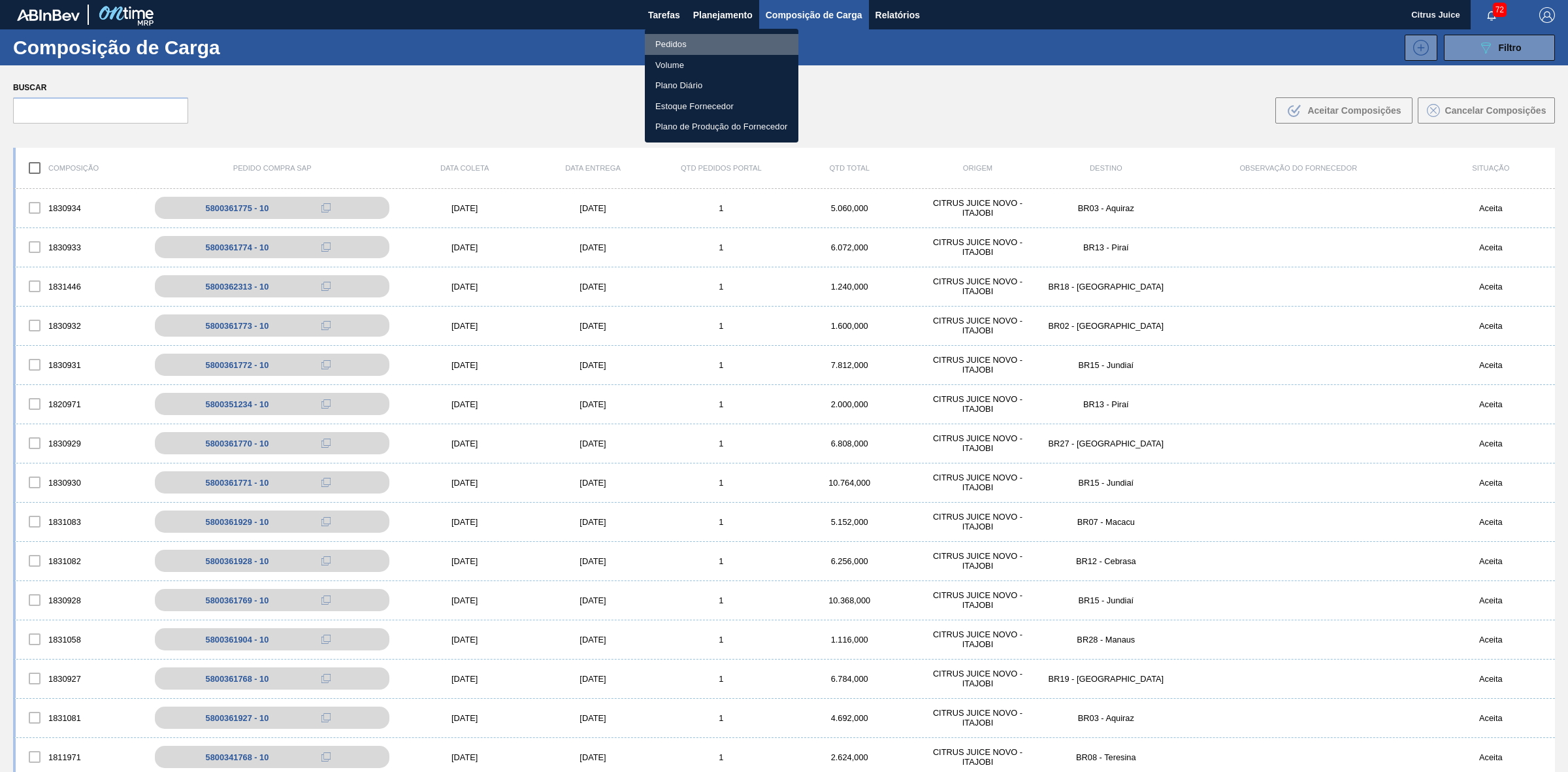
click at [694, 36] on li "Pedidos" at bounding box center [721, 44] width 154 height 21
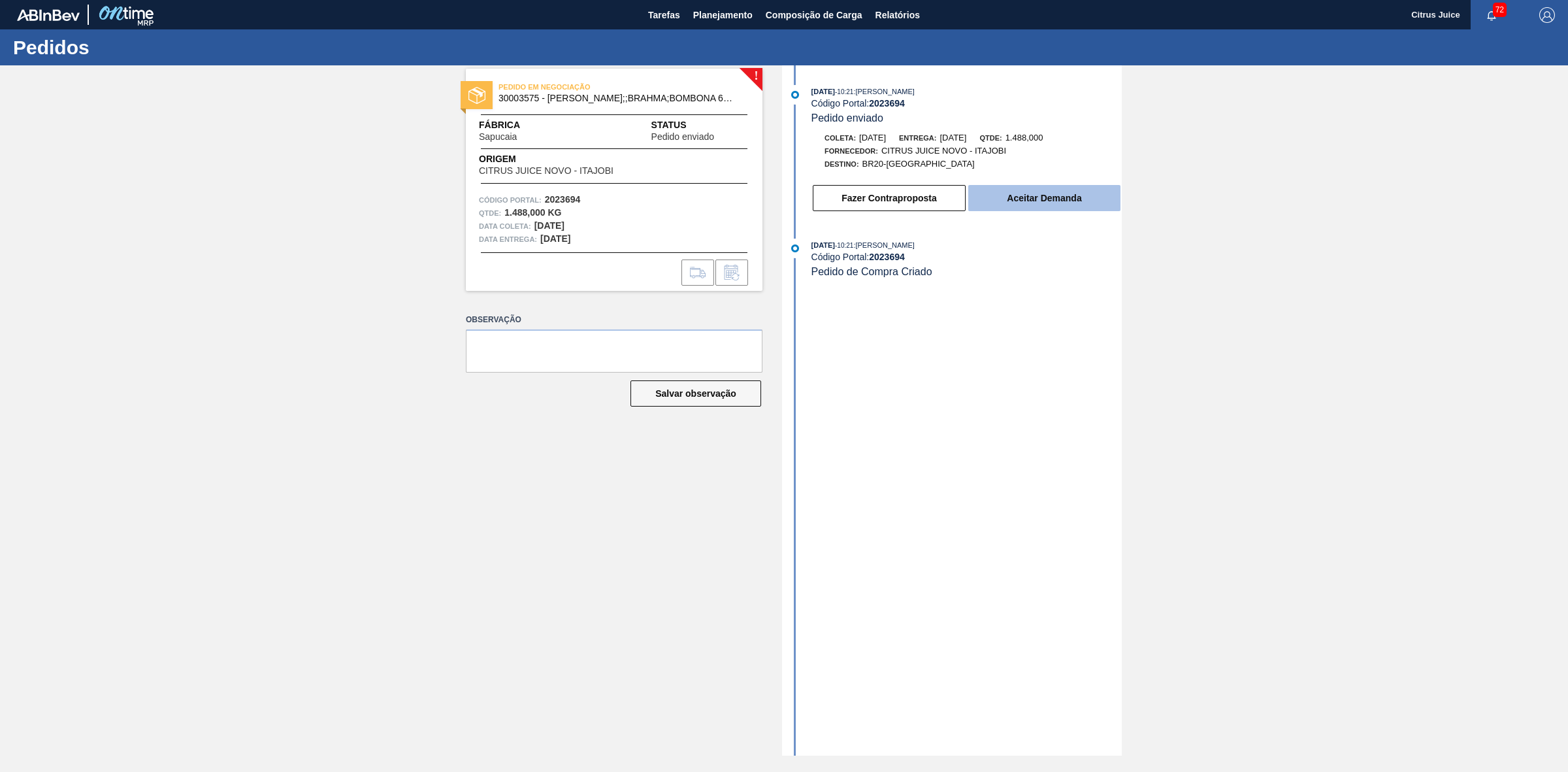
click at [992, 193] on button "Aceitar Demanda" at bounding box center [1044, 198] width 152 height 26
